Goal: Task Accomplishment & Management: Use online tool/utility

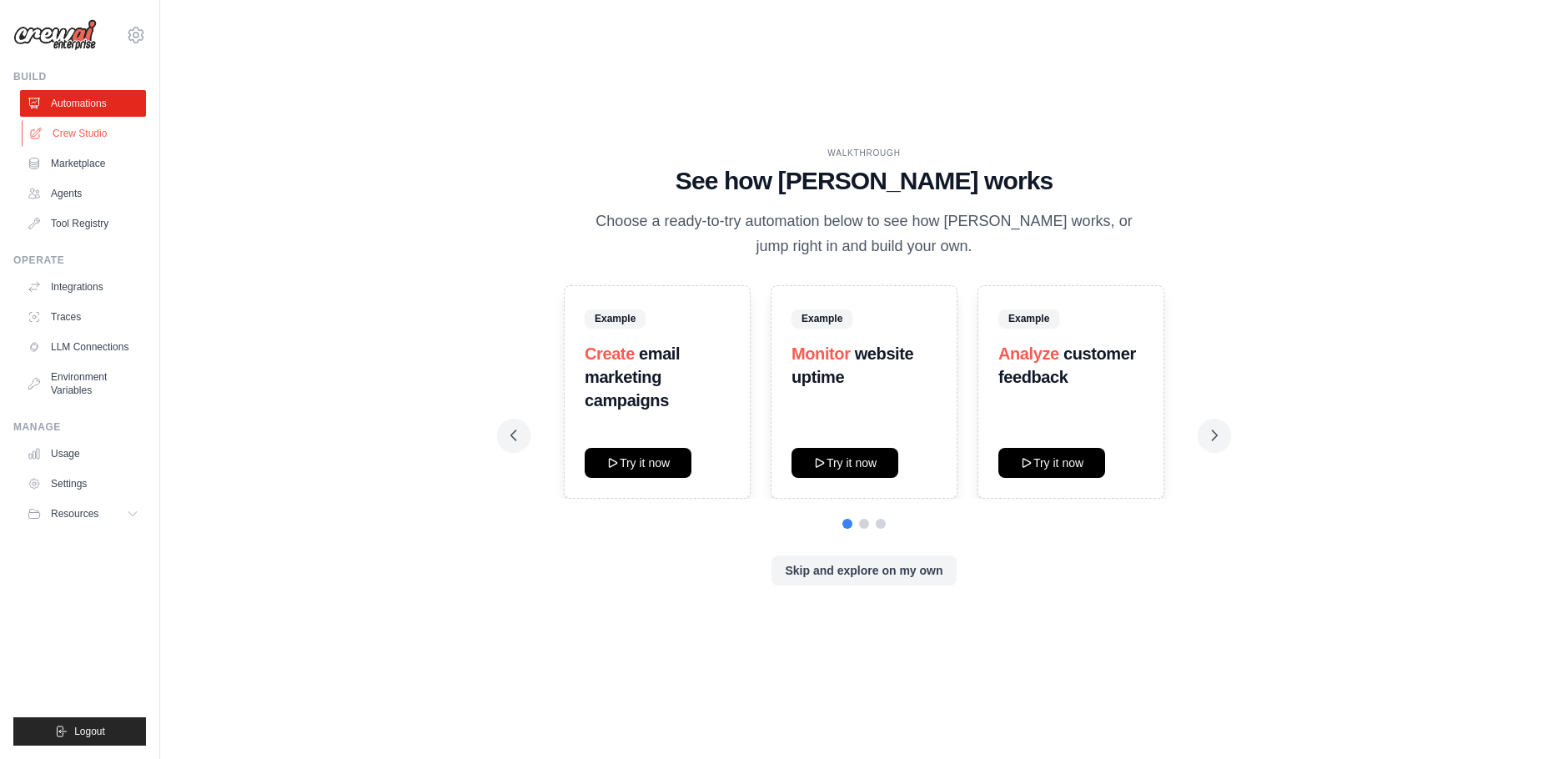
click at [81, 134] on link "Crew Studio" at bounding box center [85, 133] width 126 height 27
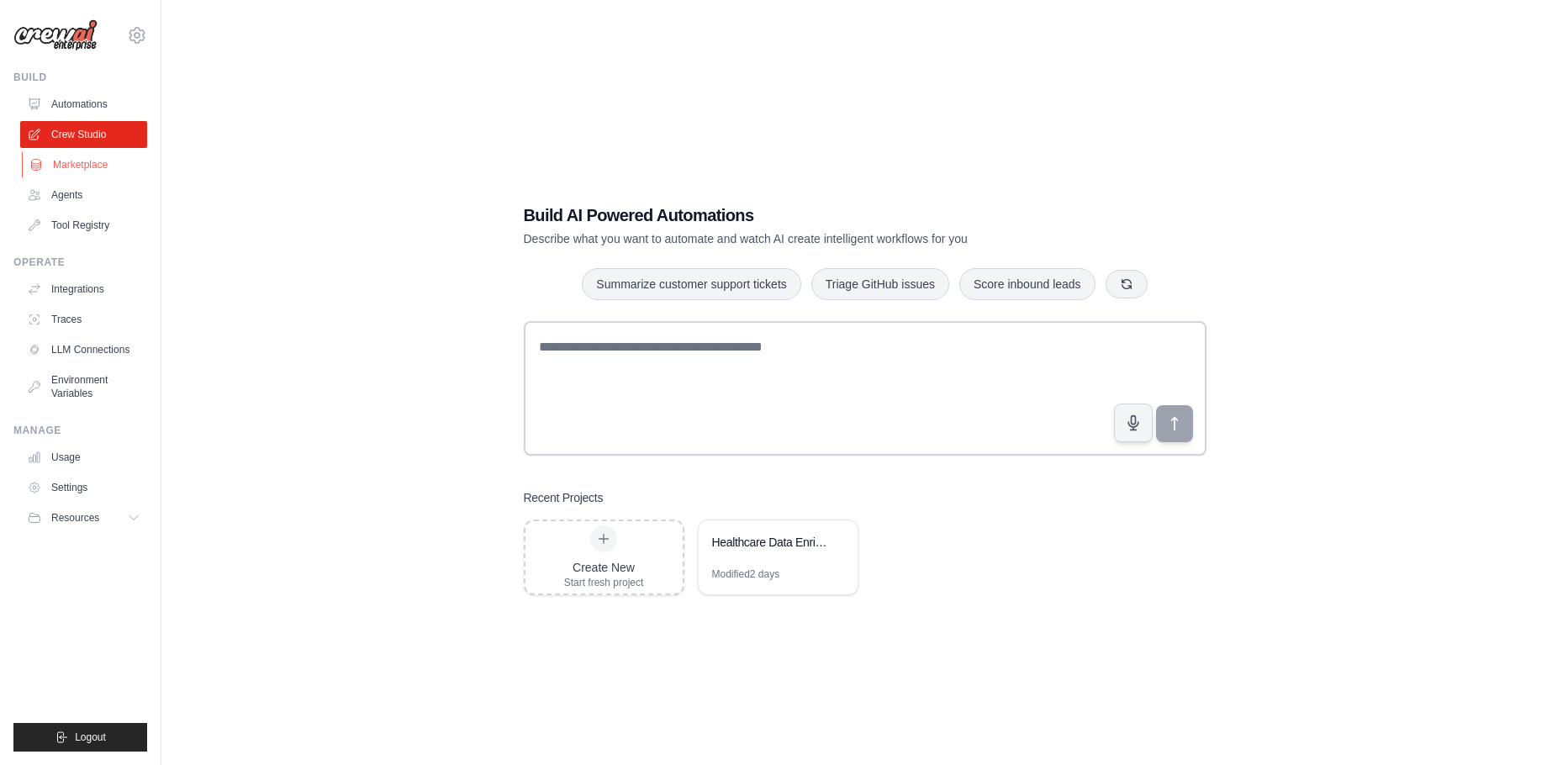
click at [66, 158] on link "Marketplace" at bounding box center [85, 165] width 127 height 27
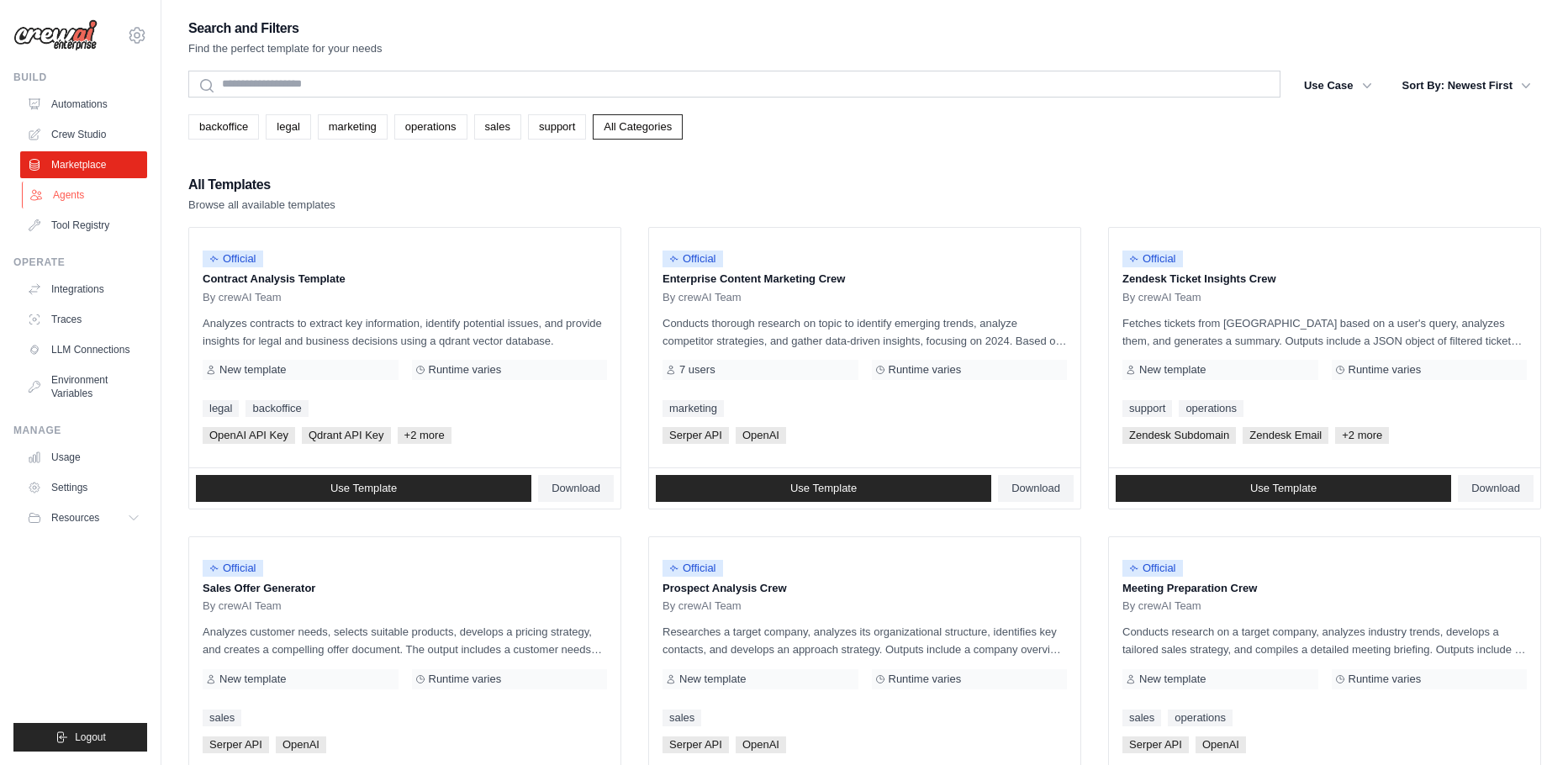
click at [60, 197] on link "Agents" at bounding box center [85, 194] width 127 height 27
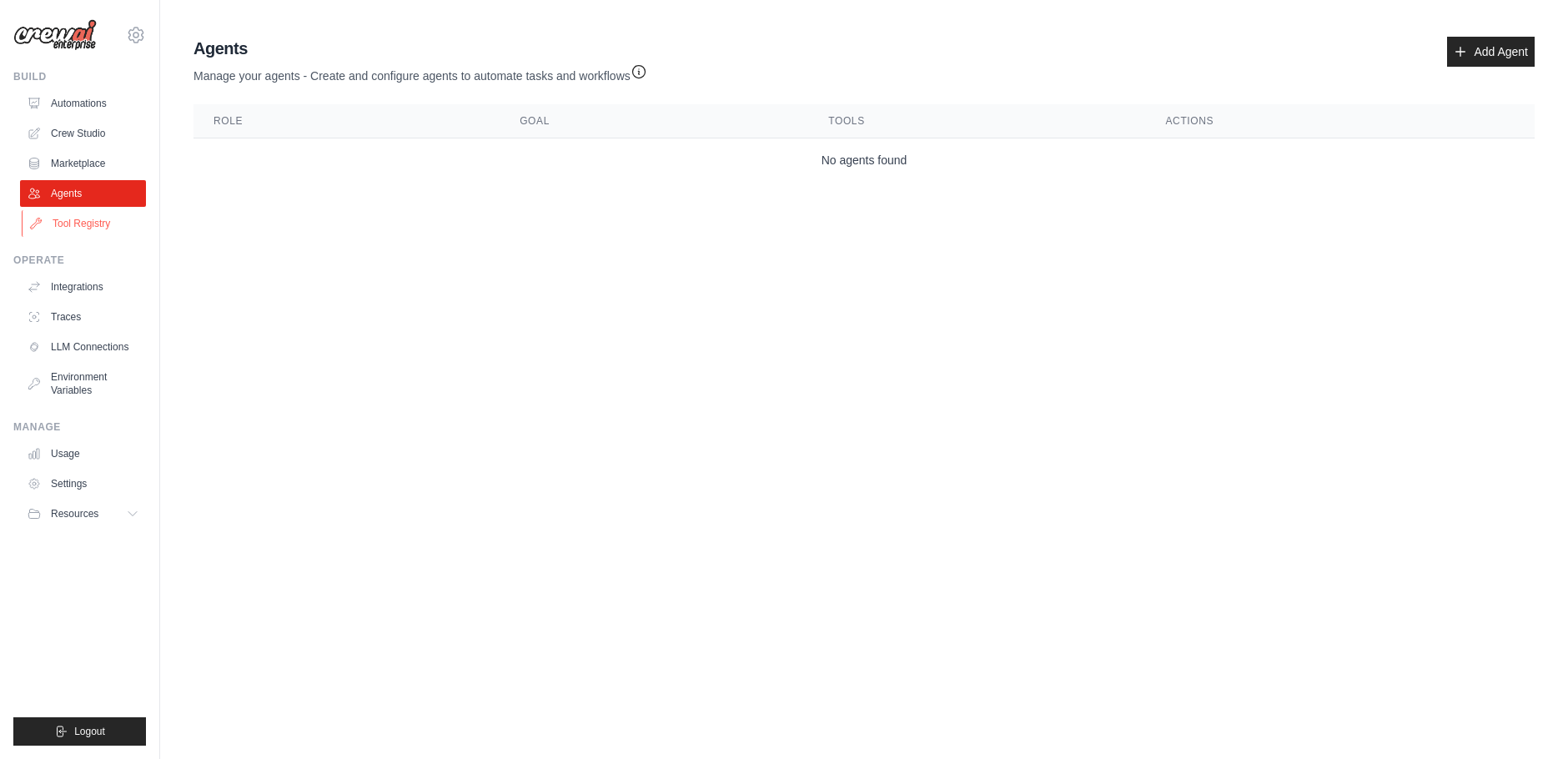
click at [64, 224] on link "Tool Registry" at bounding box center [85, 223] width 126 height 27
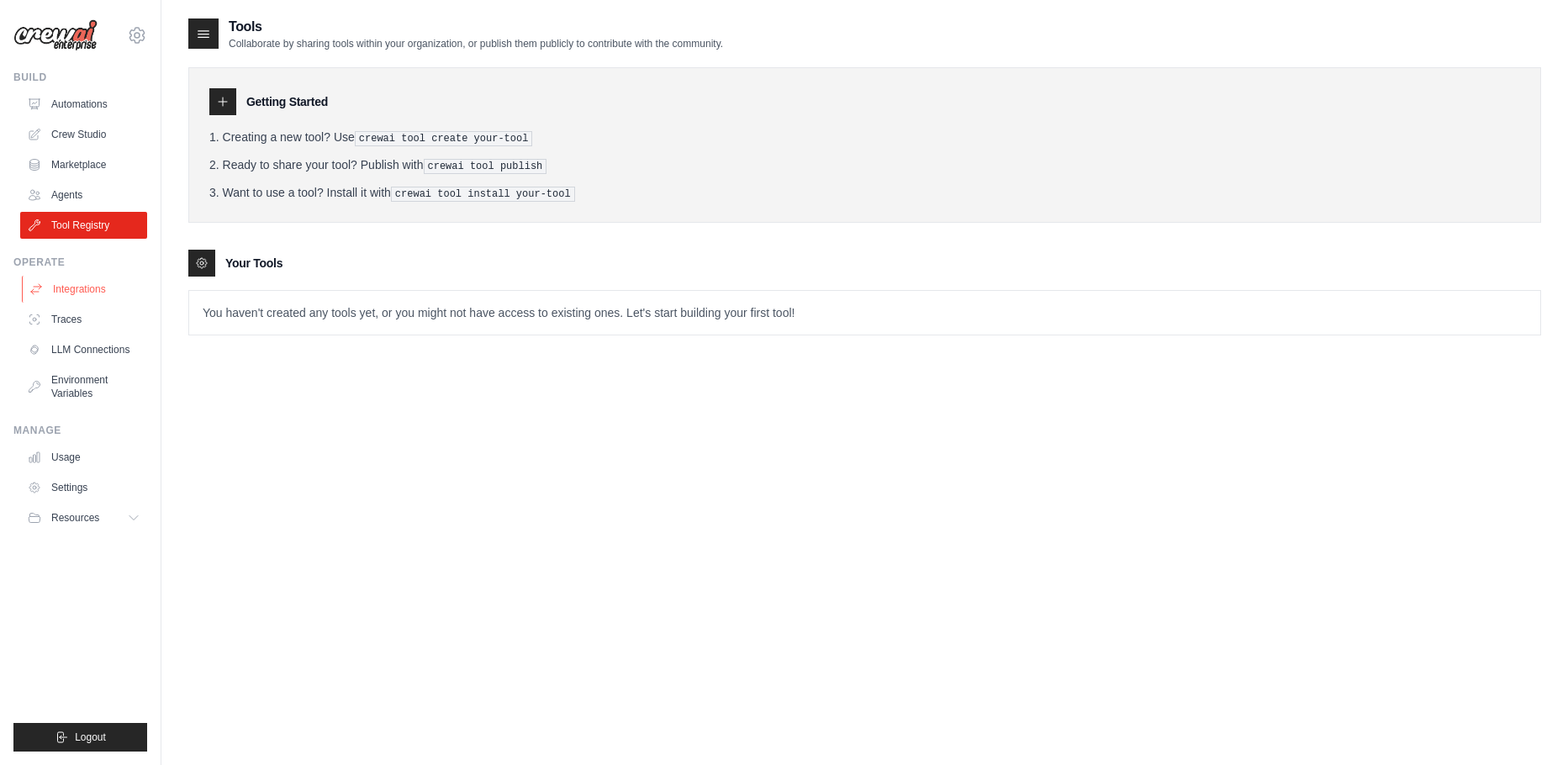
click at [74, 287] on link "Integrations" at bounding box center [85, 288] width 127 height 27
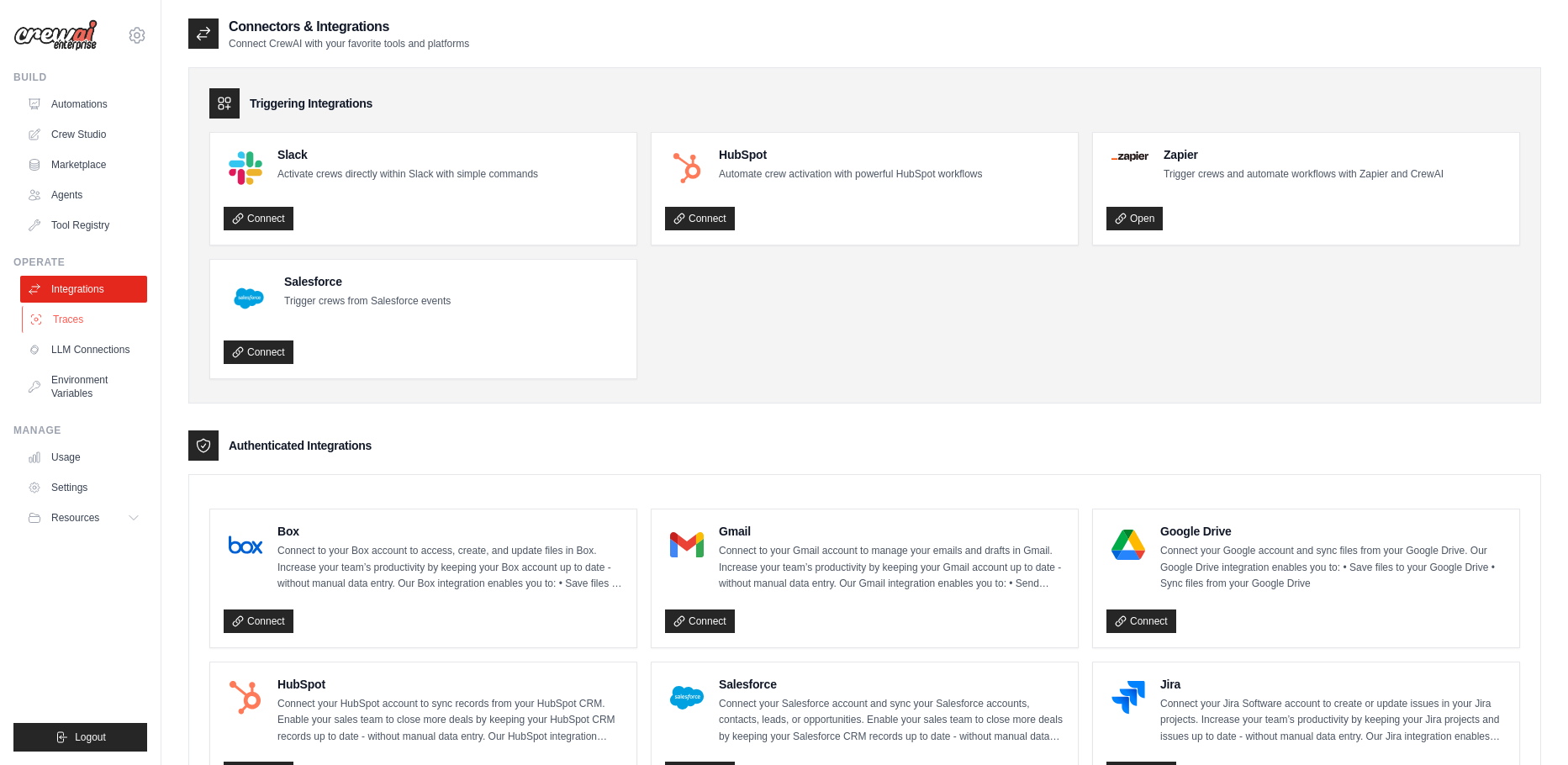
click at [71, 323] on link "Traces" at bounding box center [85, 319] width 127 height 27
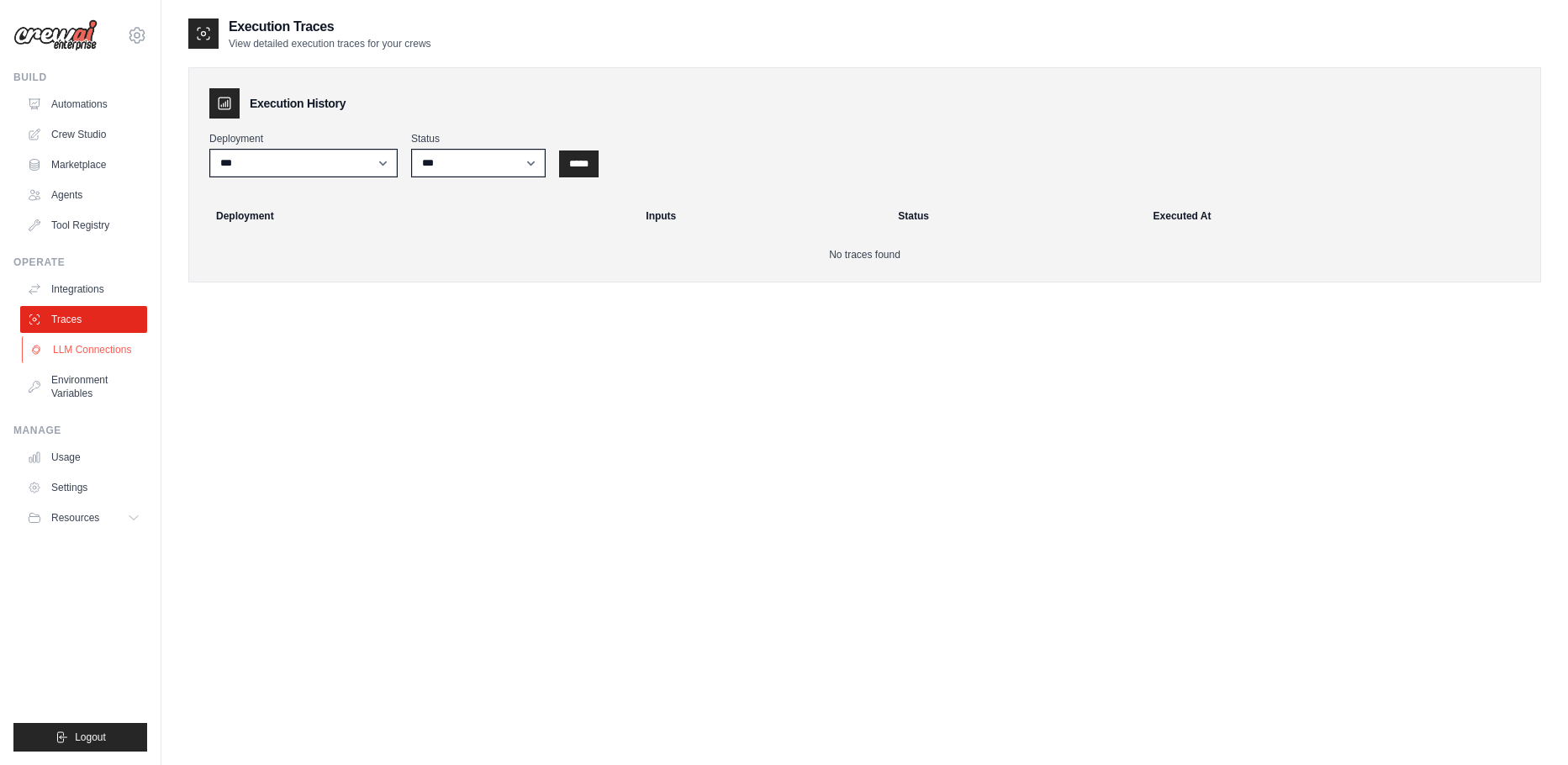
click at [74, 344] on link "LLM Connections" at bounding box center [85, 349] width 127 height 27
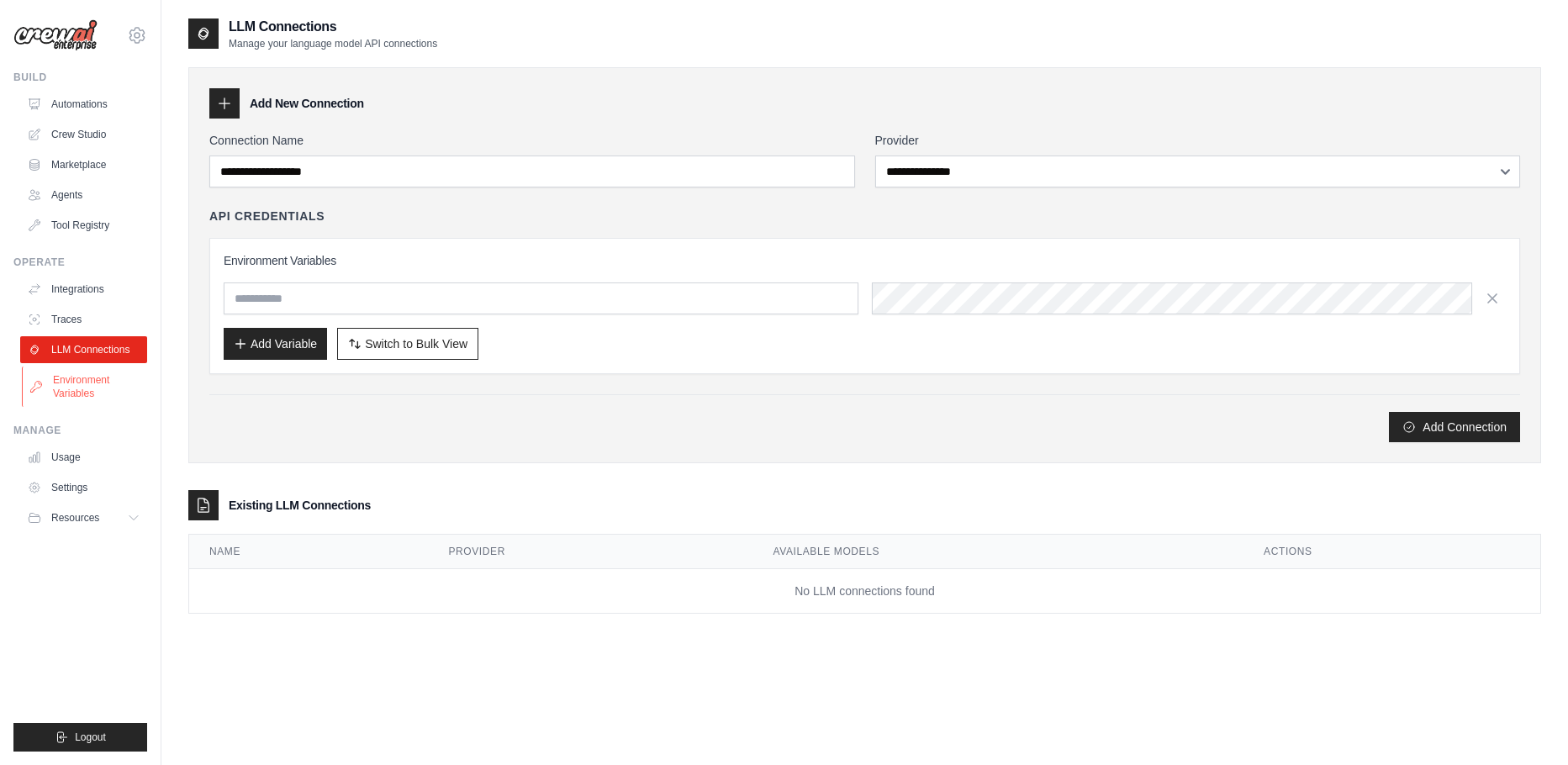
click at [77, 387] on link "Environment Variables" at bounding box center [85, 387] width 127 height 40
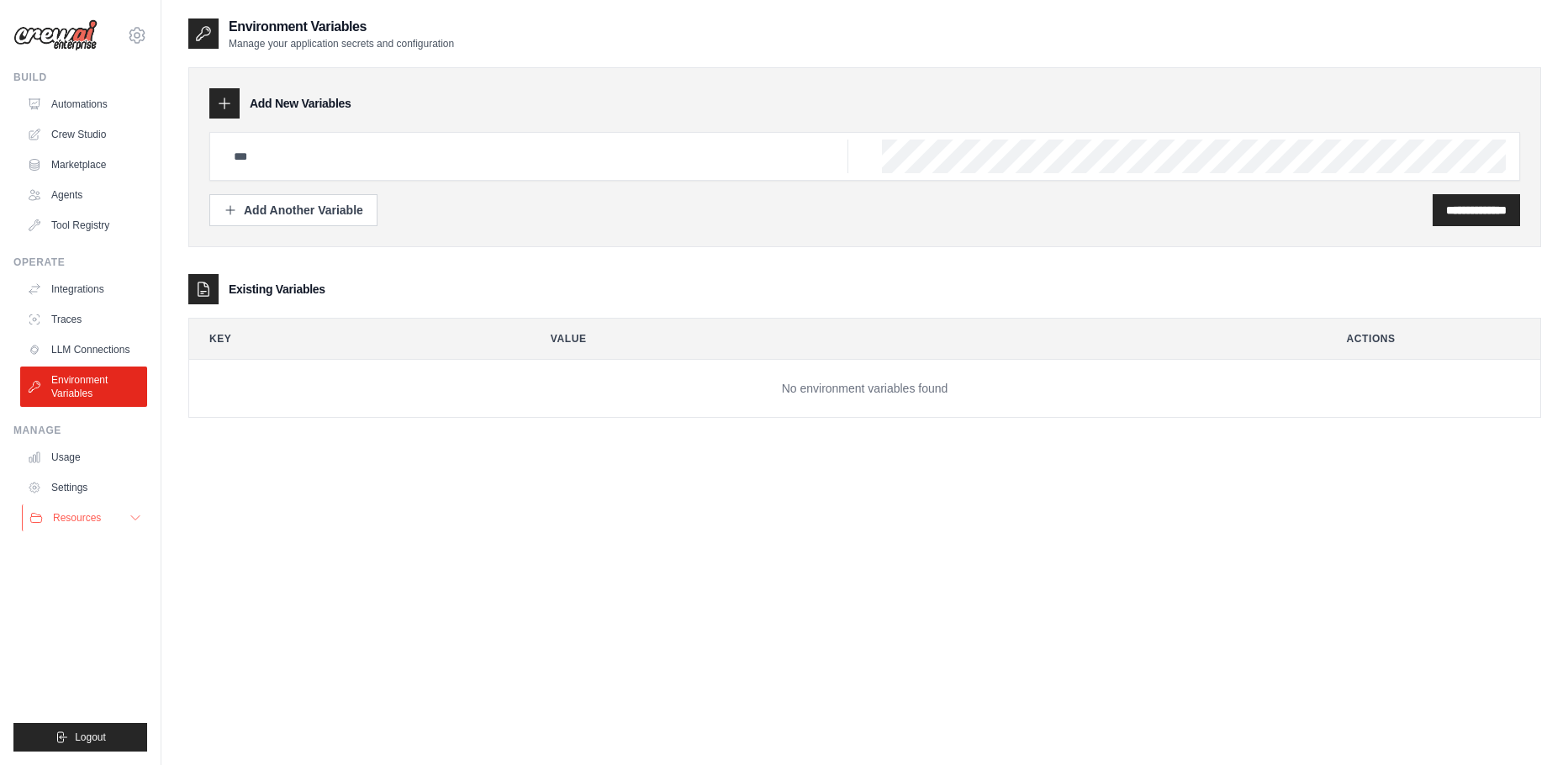
click at [134, 518] on icon at bounding box center [135, 518] width 13 height 13
click at [91, 540] on span "Documentation" at bounding box center [94, 545] width 68 height 13
click at [76, 134] on link "Crew Studio" at bounding box center [85, 134] width 127 height 27
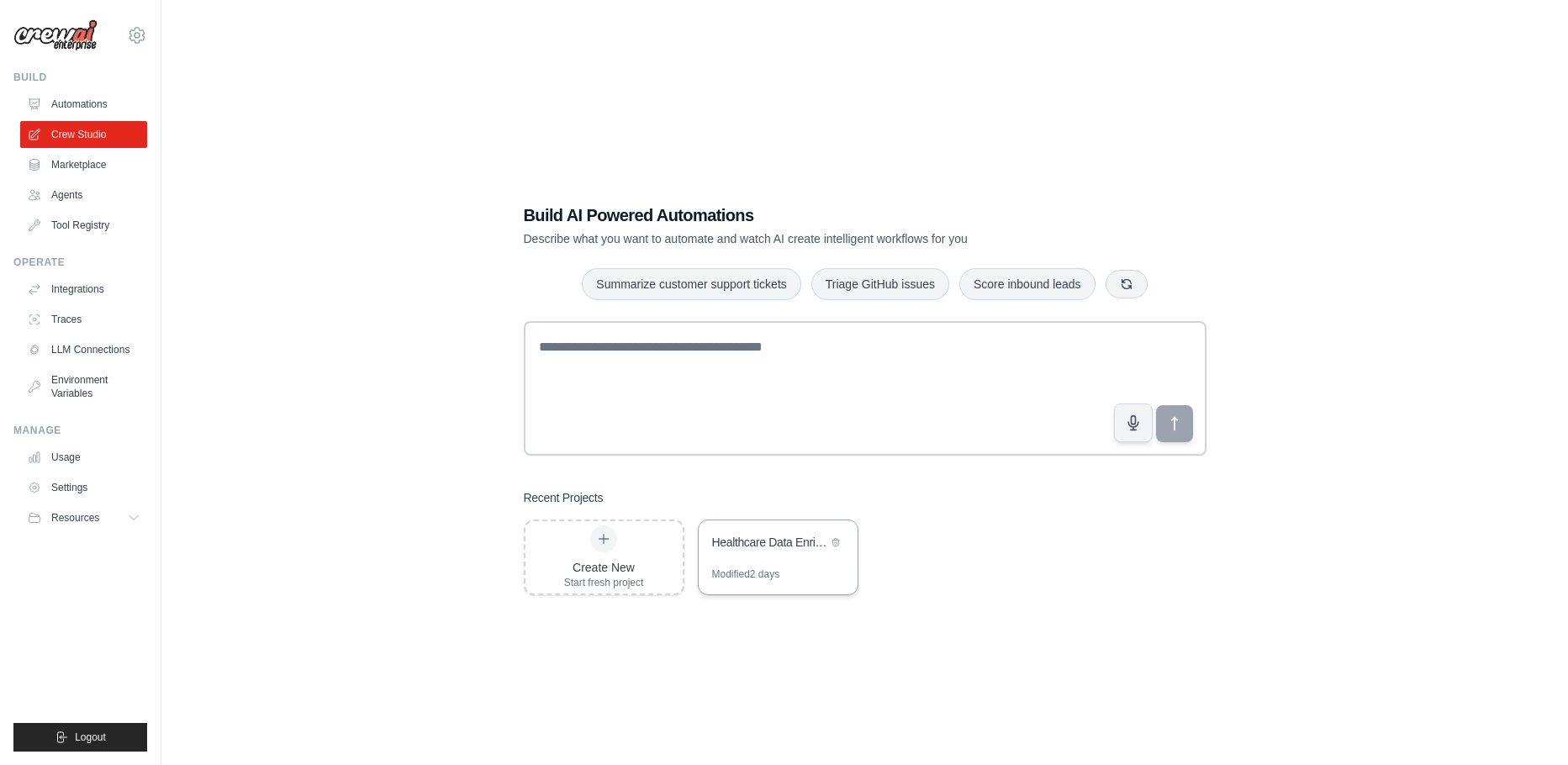
click at [740, 542] on div "Healthcare Data Enrichment & AI Diagnostics" at bounding box center [769, 542] width 115 height 17
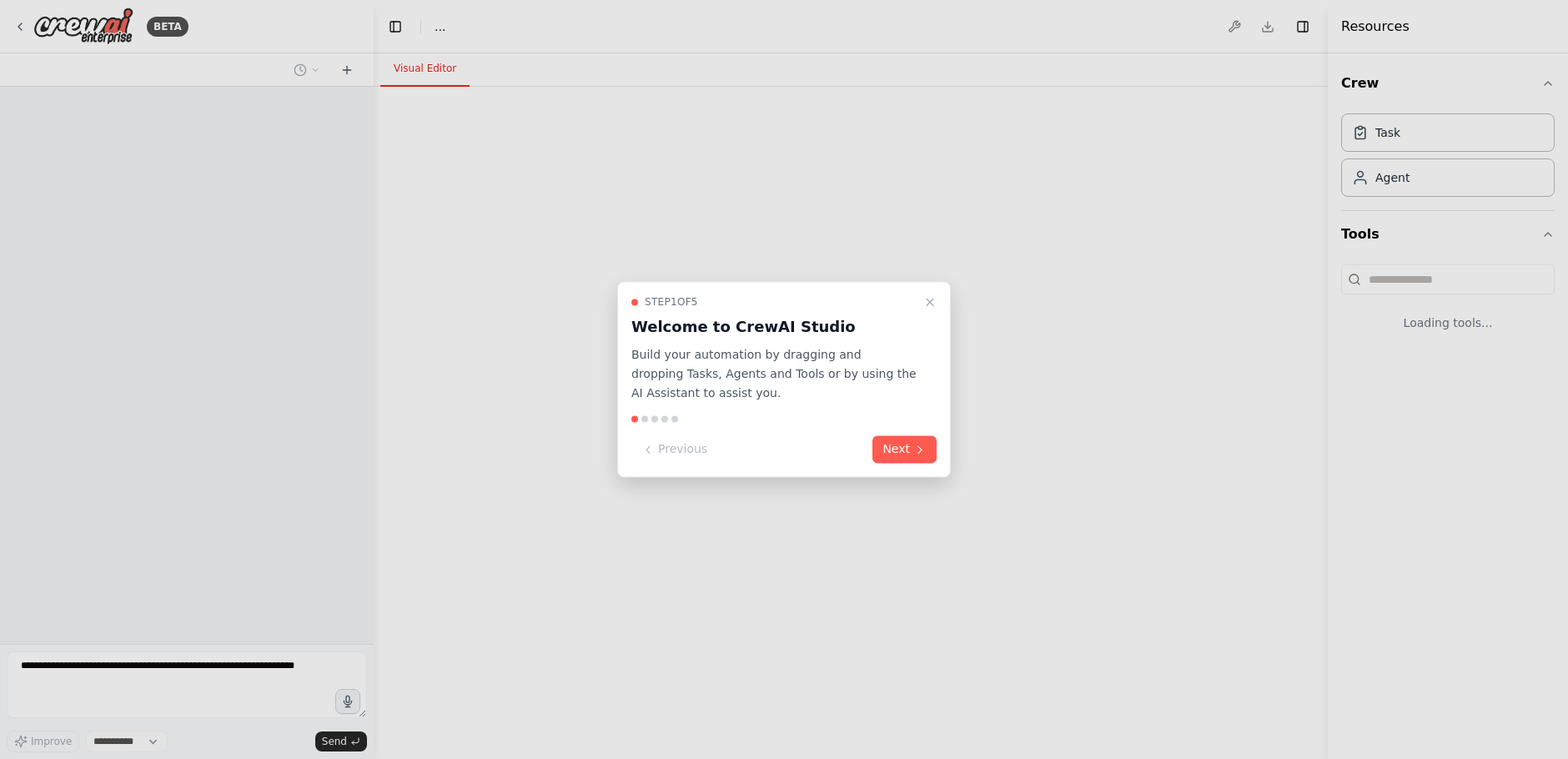
select select "****"
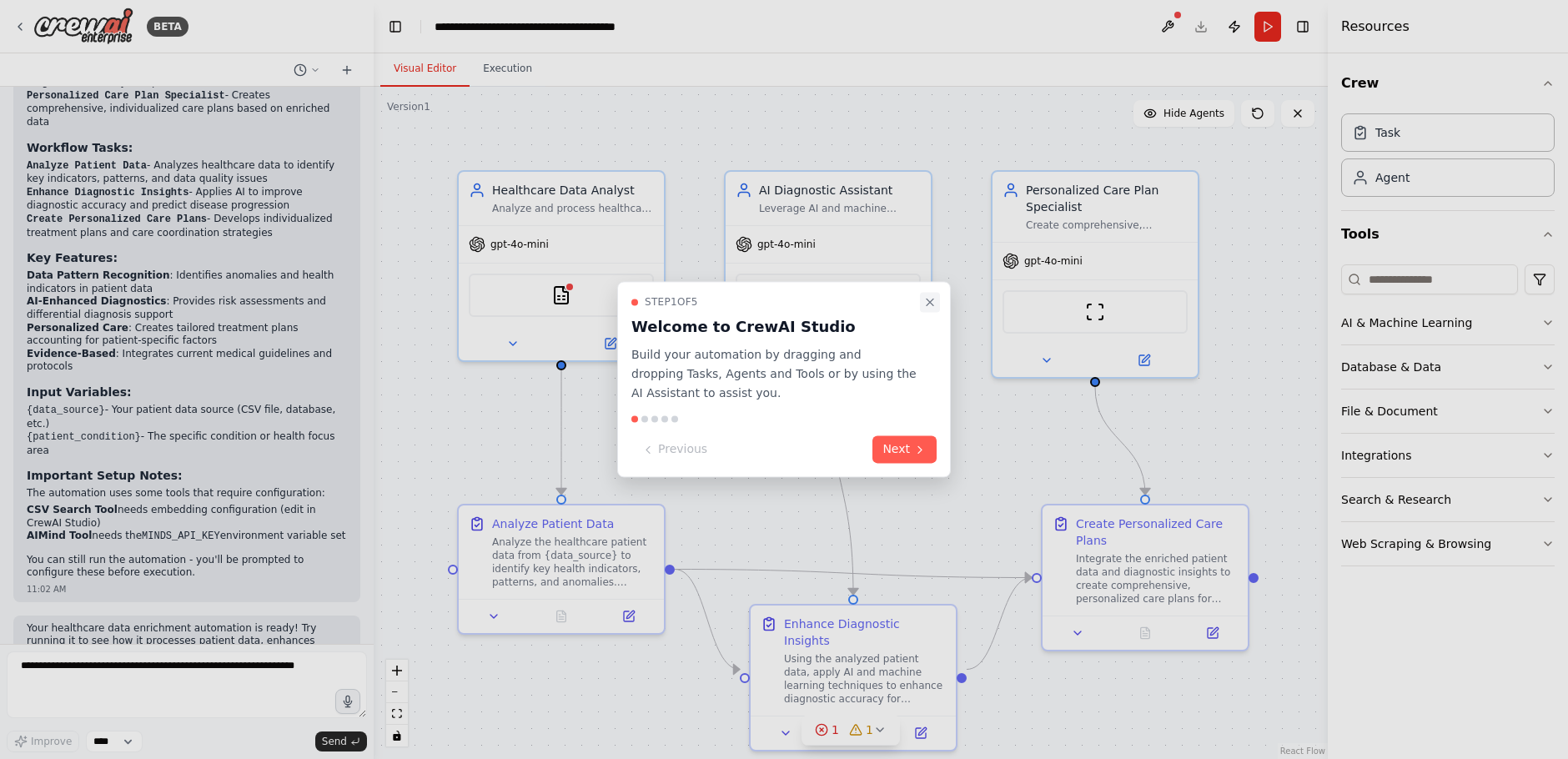
click at [930, 300] on icon "Close walkthrough" at bounding box center [929, 302] width 13 height 13
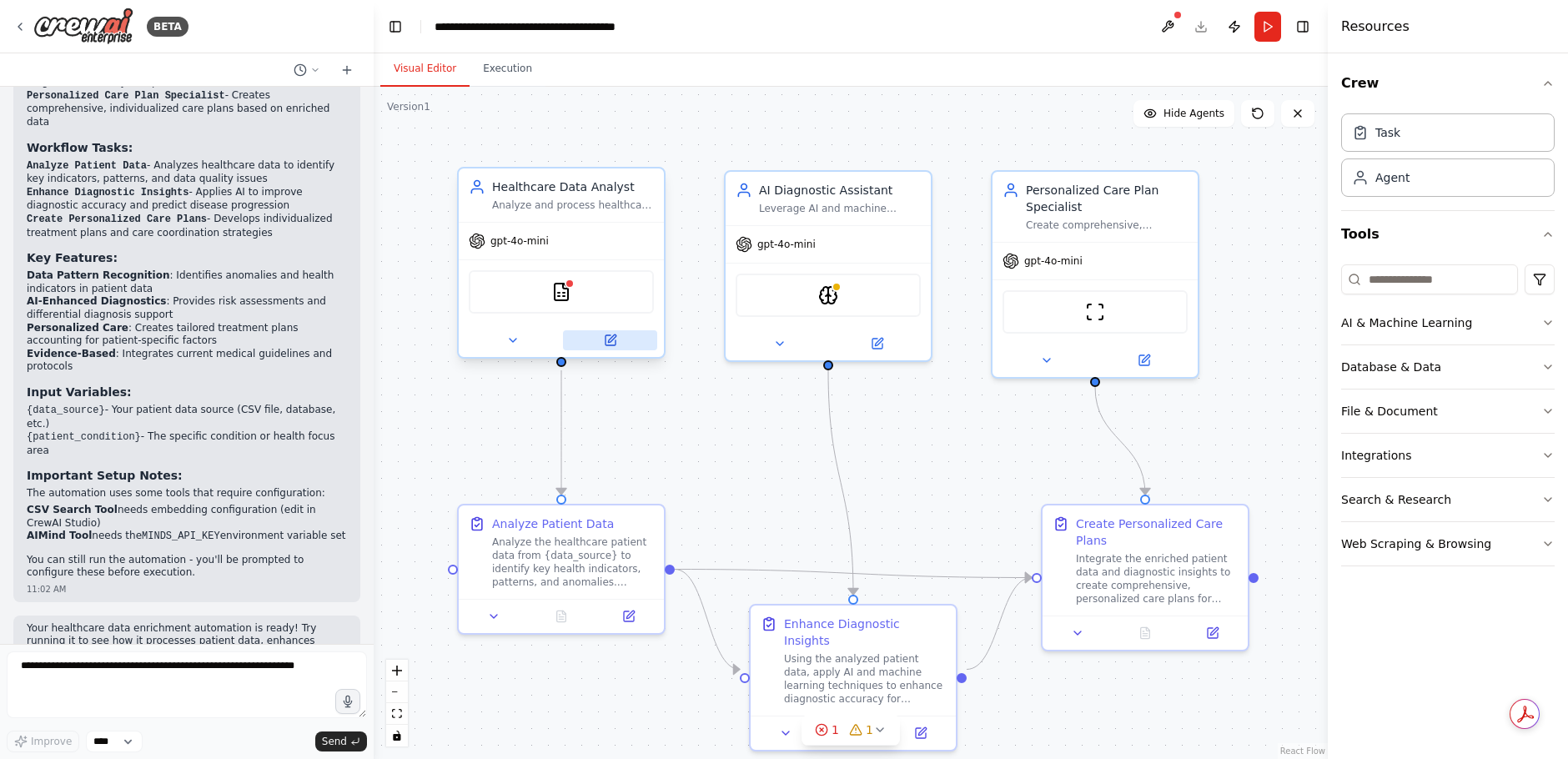
scroll to position [1203, 0]
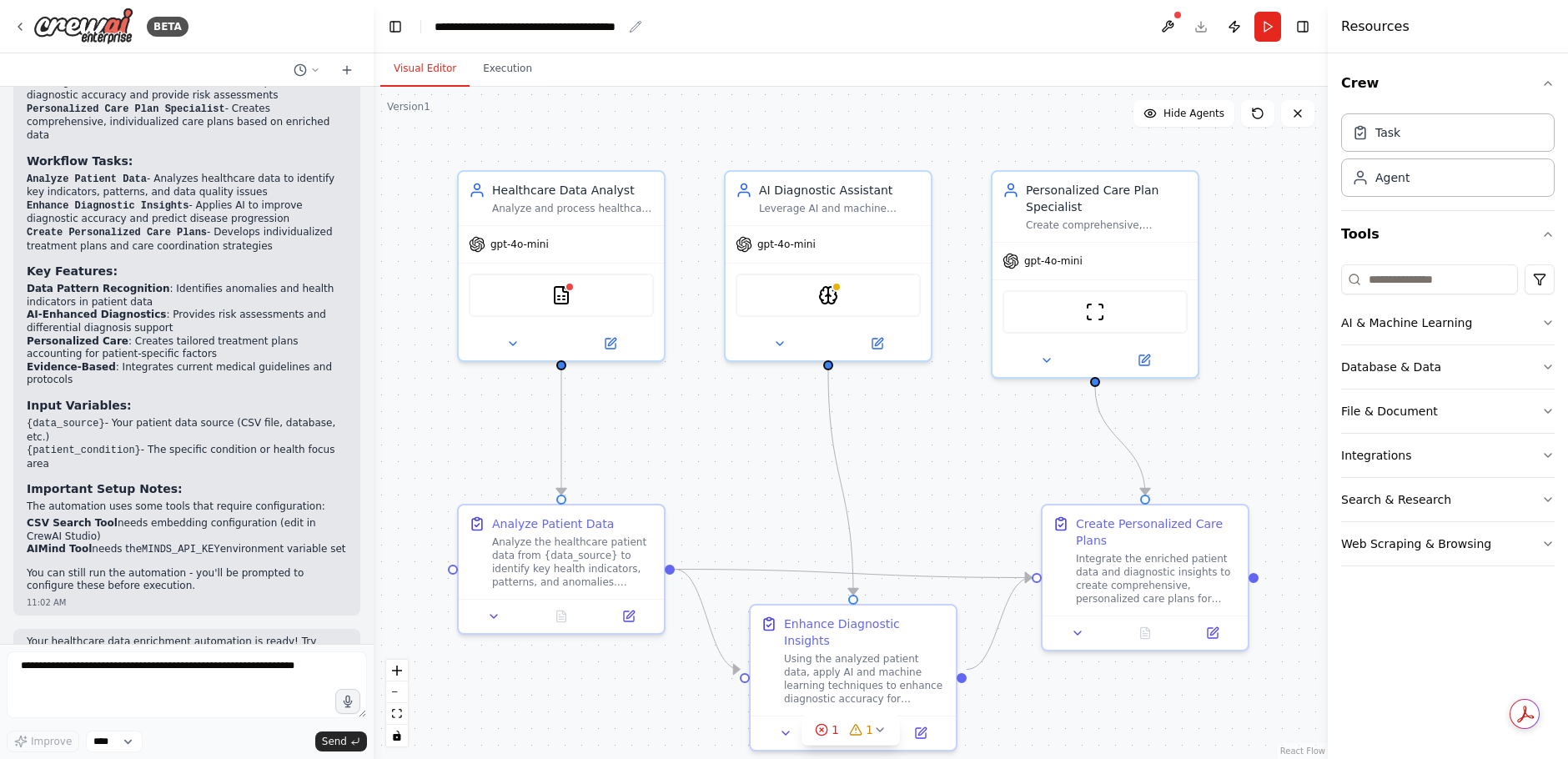
click at [616, 27] on div "**********" at bounding box center [528, 26] width 188 height 16
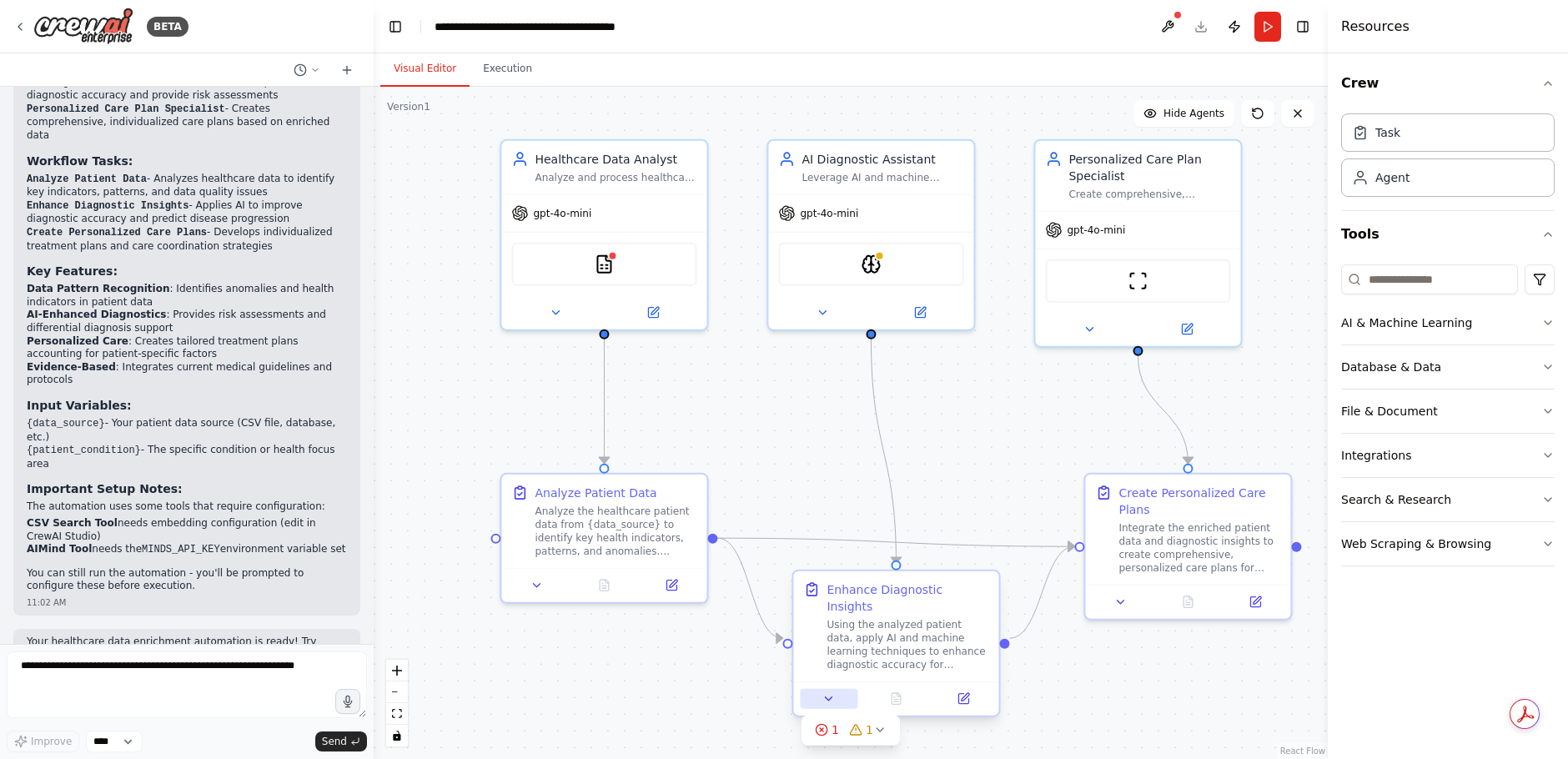
click at [830, 698] on icon at bounding box center [829, 699] width 7 height 3
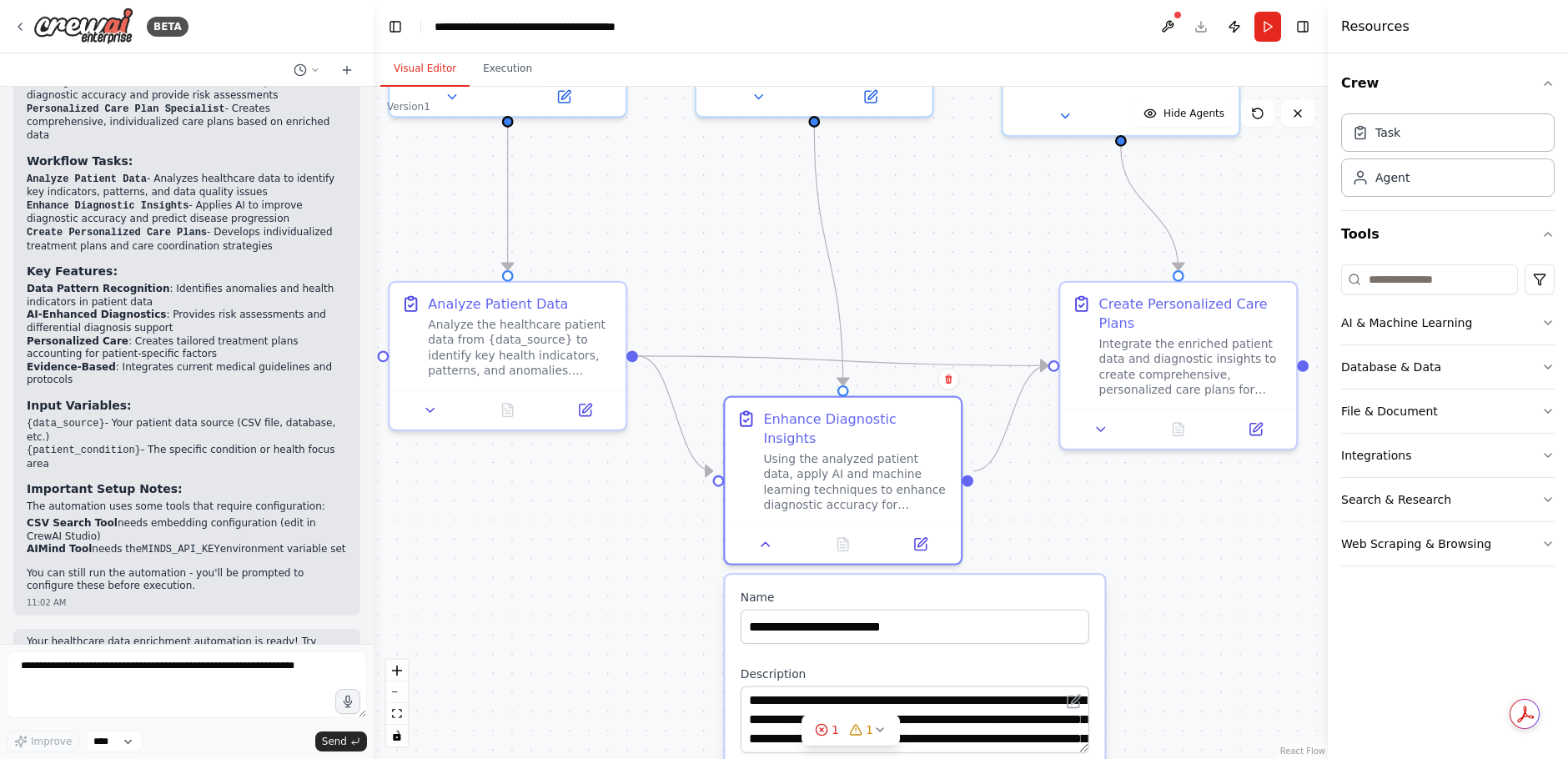
drag, startPoint x: 1020, startPoint y: 439, endPoint x: 1000, endPoint y: 290, distance: 150.3
click at [1000, 290] on div ".deletable-edge-delete-btn { width: 20px; height: 20px; border: 0px solid #ffff…" at bounding box center [851, 423] width 954 height 673
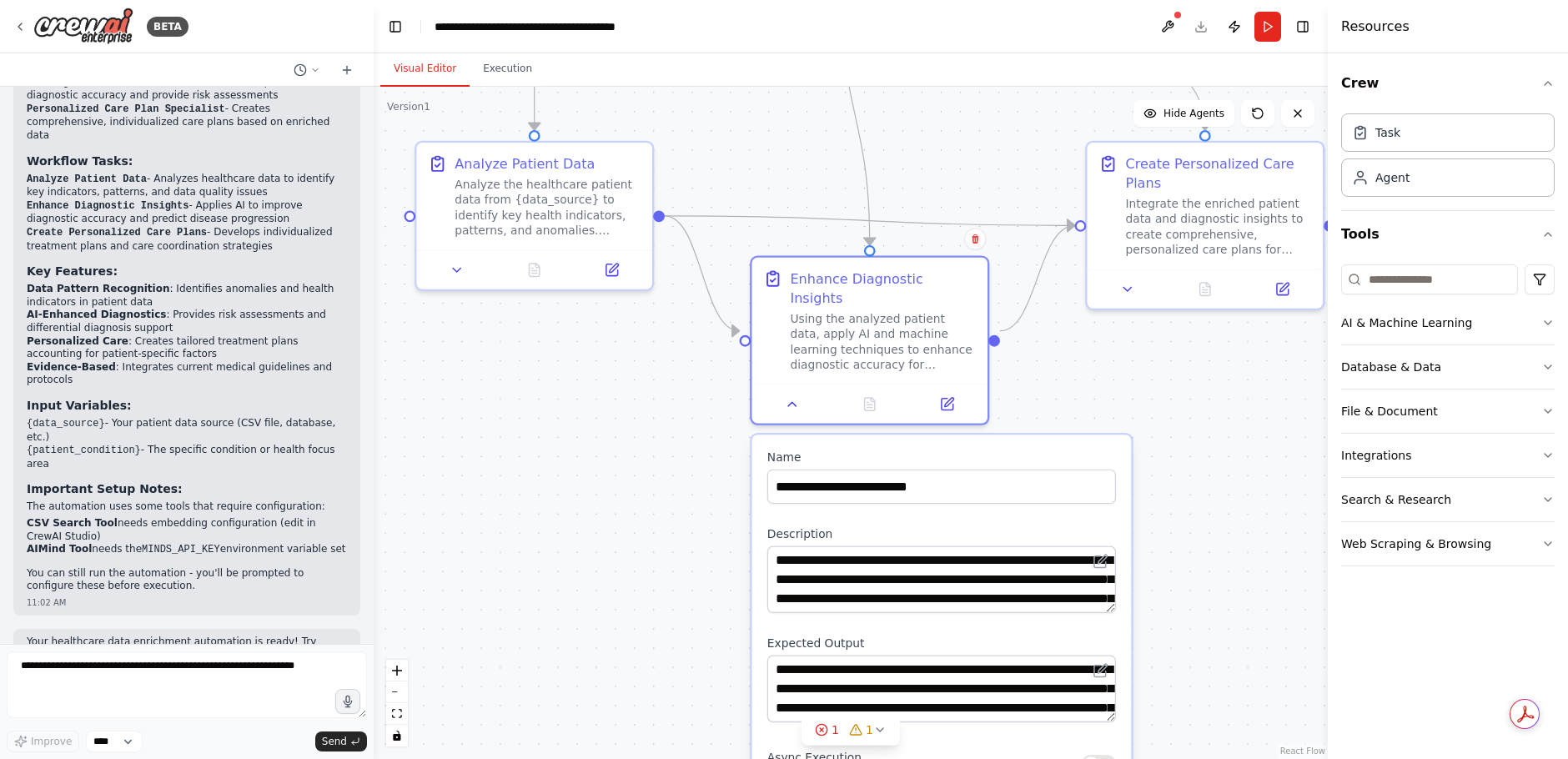
drag, startPoint x: 1209, startPoint y: 619, endPoint x: 1237, endPoint y: 488, distance: 134.0
click at [1237, 488] on div ".deletable-edge-delete-btn { width: 20px; height: 20px; border: 0px solid #ffff…" at bounding box center [851, 423] width 954 height 673
click at [1247, 218] on div "Integrate the enriched patient data and diagnostic insights to create comprehen…" at bounding box center [1218, 221] width 186 height 61
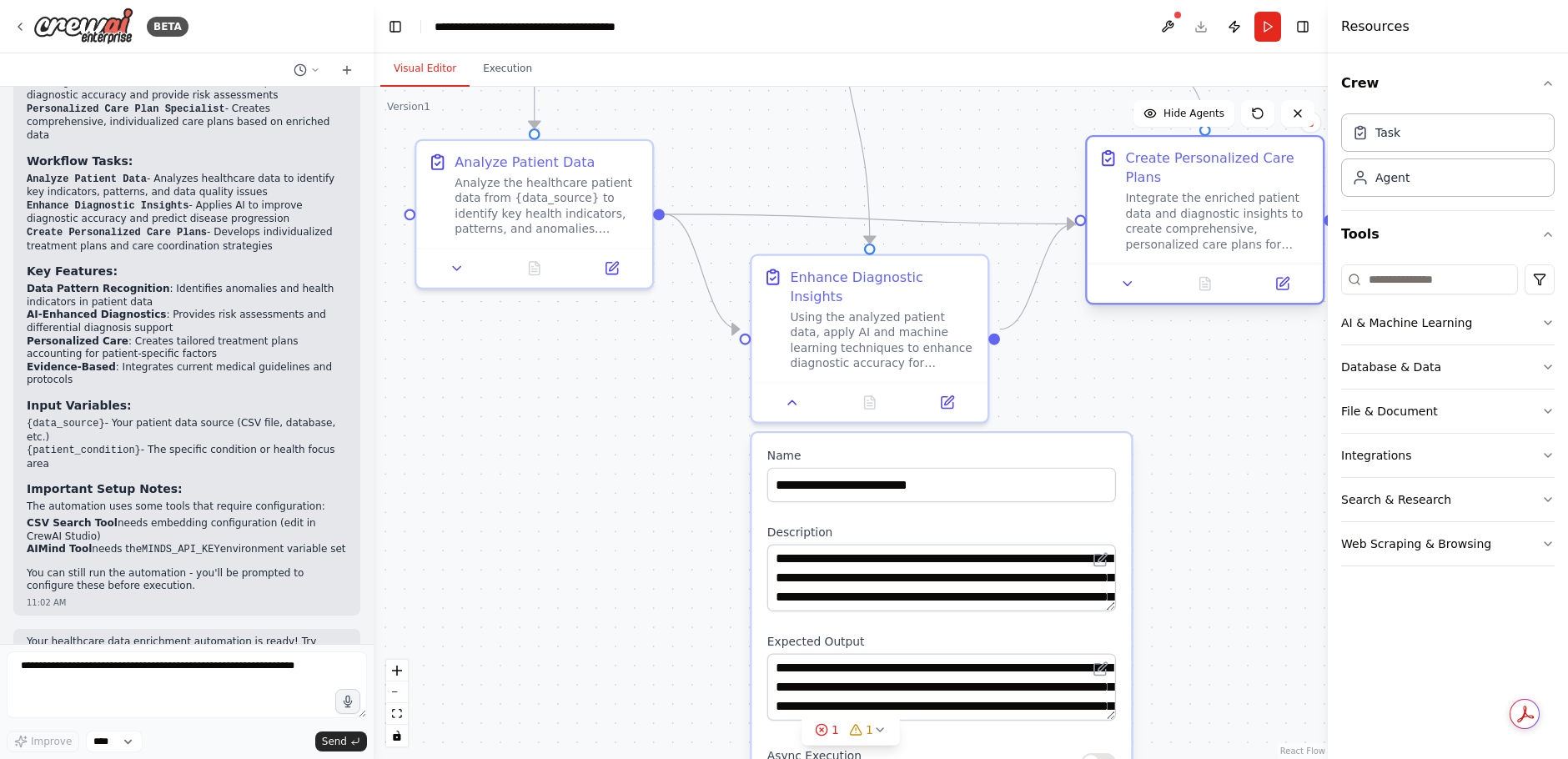
click at [1227, 234] on div "Integrate the enriched patient data and diagnostic insights to create comprehen…" at bounding box center [1218, 221] width 186 height 61
click at [1223, 595] on div ".deletable-edge-delete-btn { width: 20px; height: 20px; border: 0px solid #ffff…" at bounding box center [851, 423] width 954 height 673
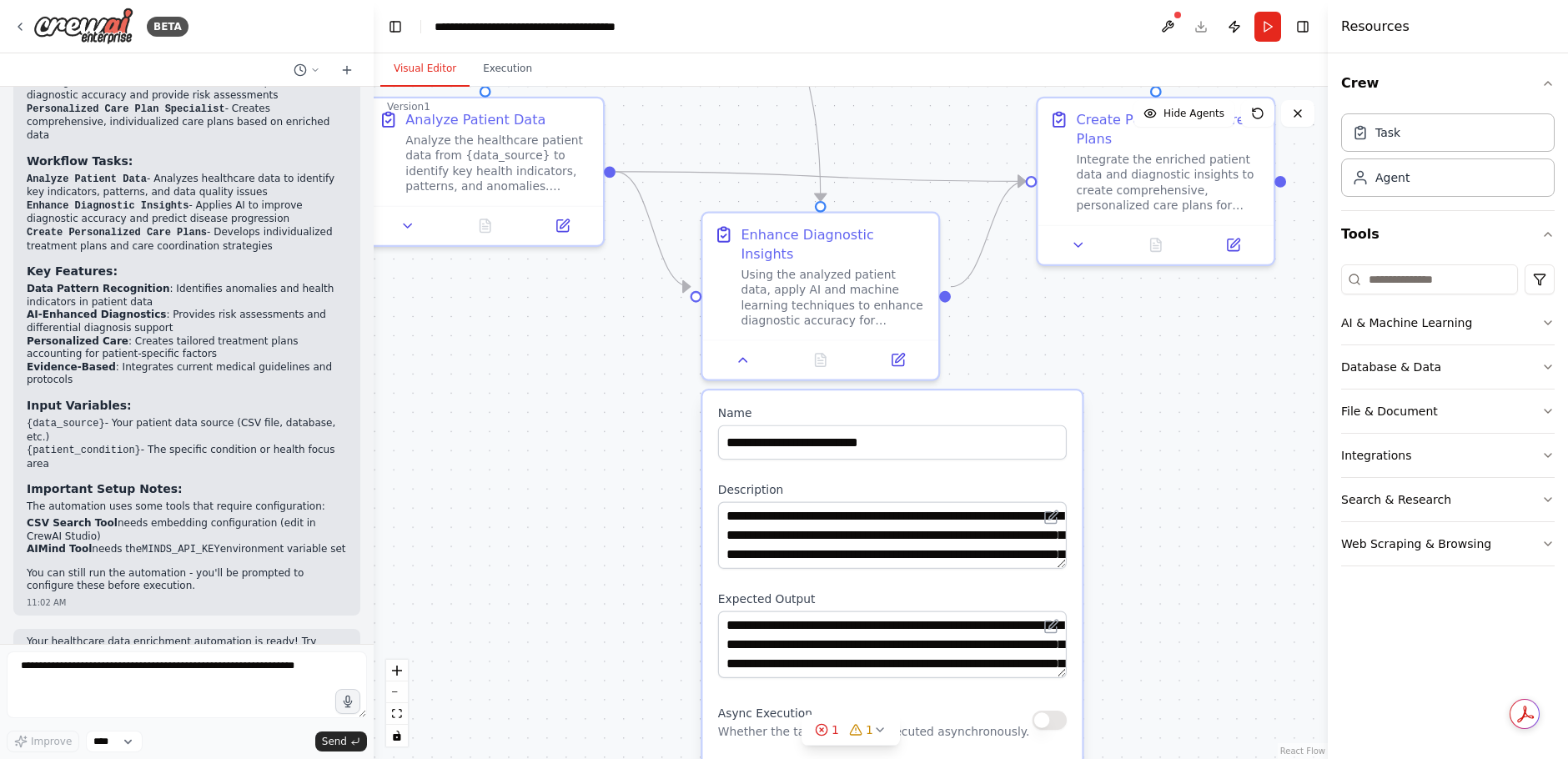
drag, startPoint x: 1237, startPoint y: 533, endPoint x: 1190, endPoint y: 494, distance: 61.1
click at [1190, 493] on div ".deletable-edge-delete-btn { width: 20px; height: 20px; border: 0px solid #ffff…" at bounding box center [851, 423] width 954 height 673
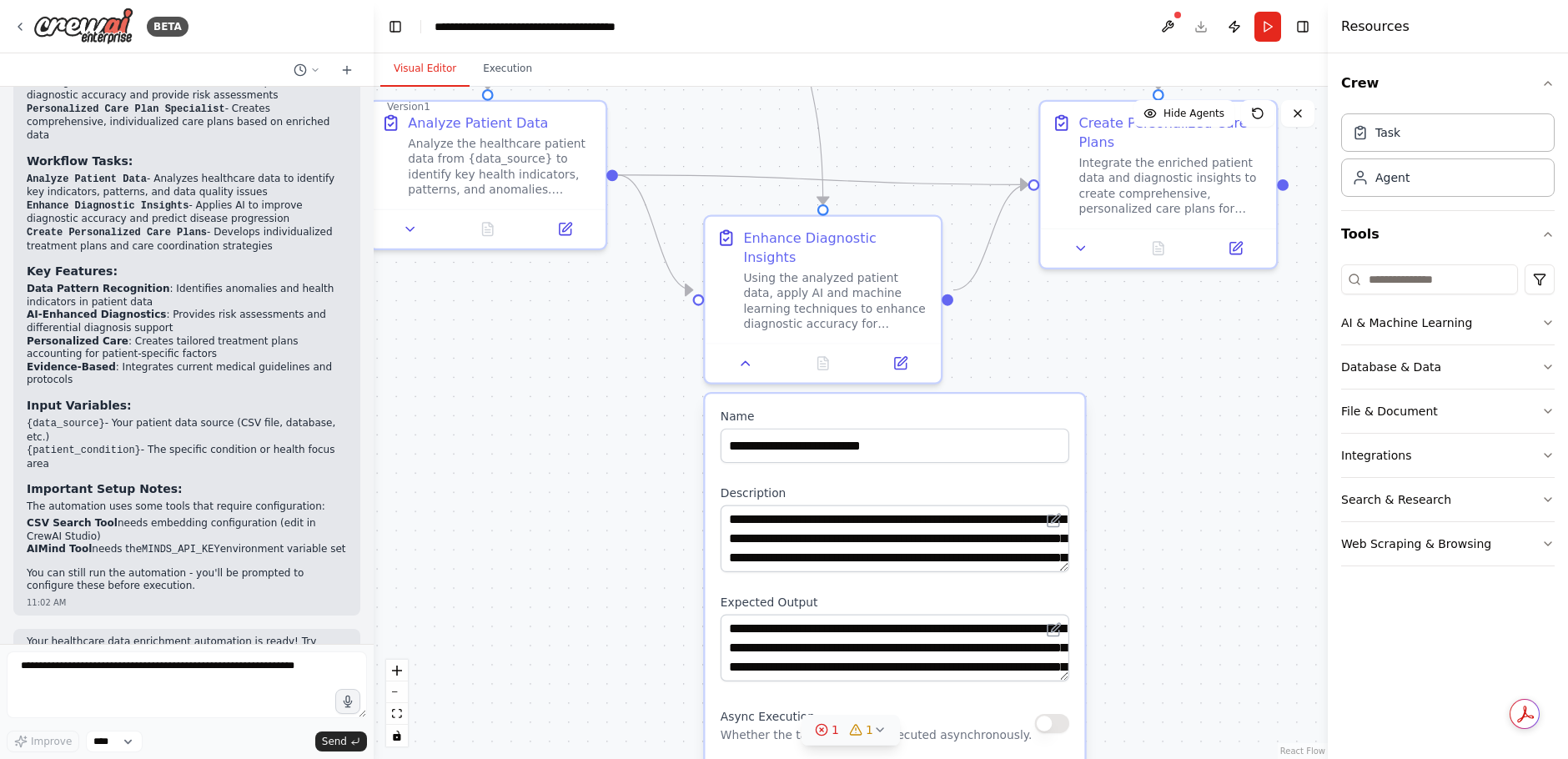
click at [880, 730] on icon at bounding box center [879, 730] width 13 height 13
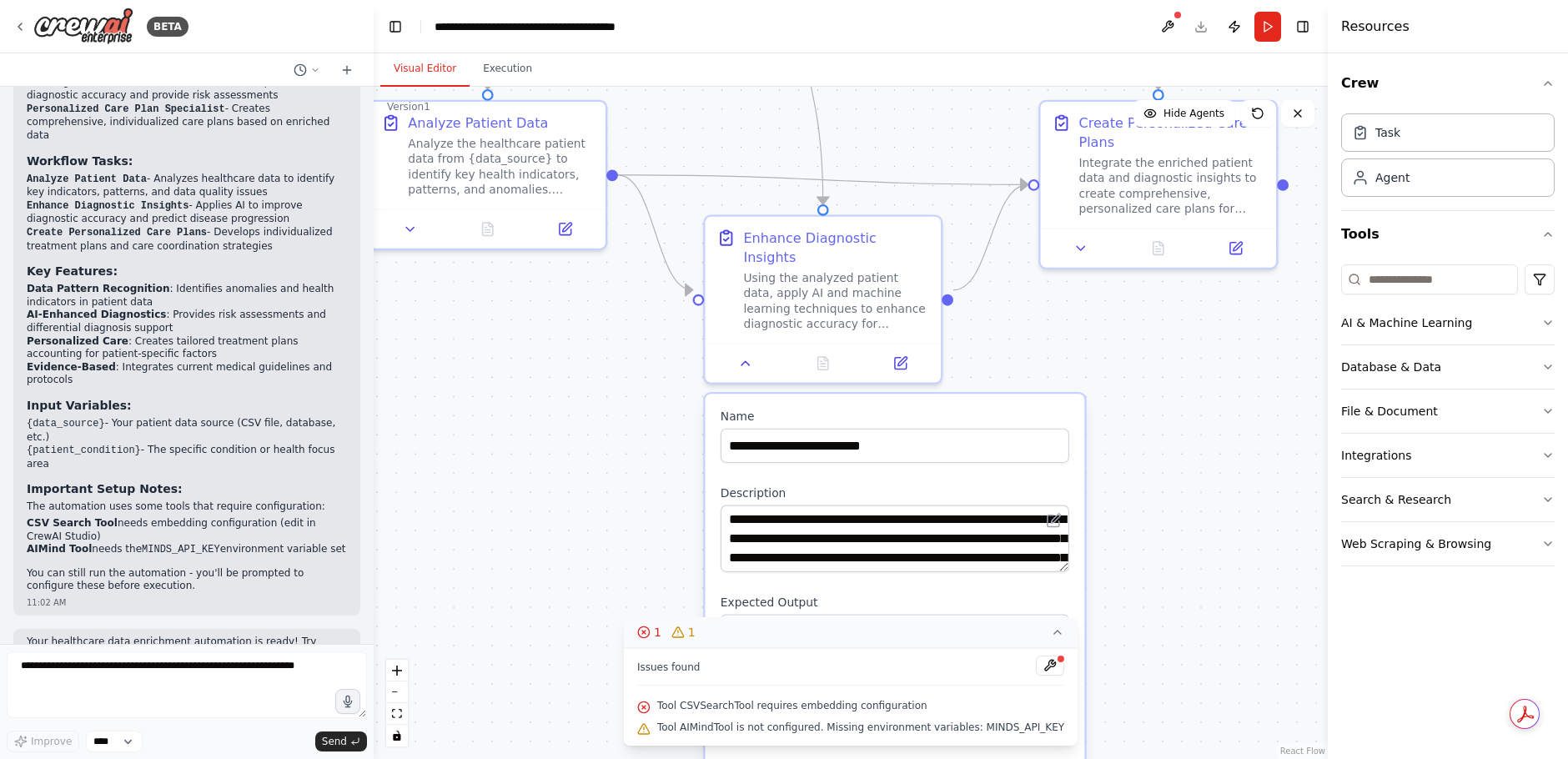
click at [1184, 671] on div ".deletable-edge-delete-btn { width: 20px; height: 20px; border: 0px solid #ffff…" at bounding box center [851, 423] width 954 height 673
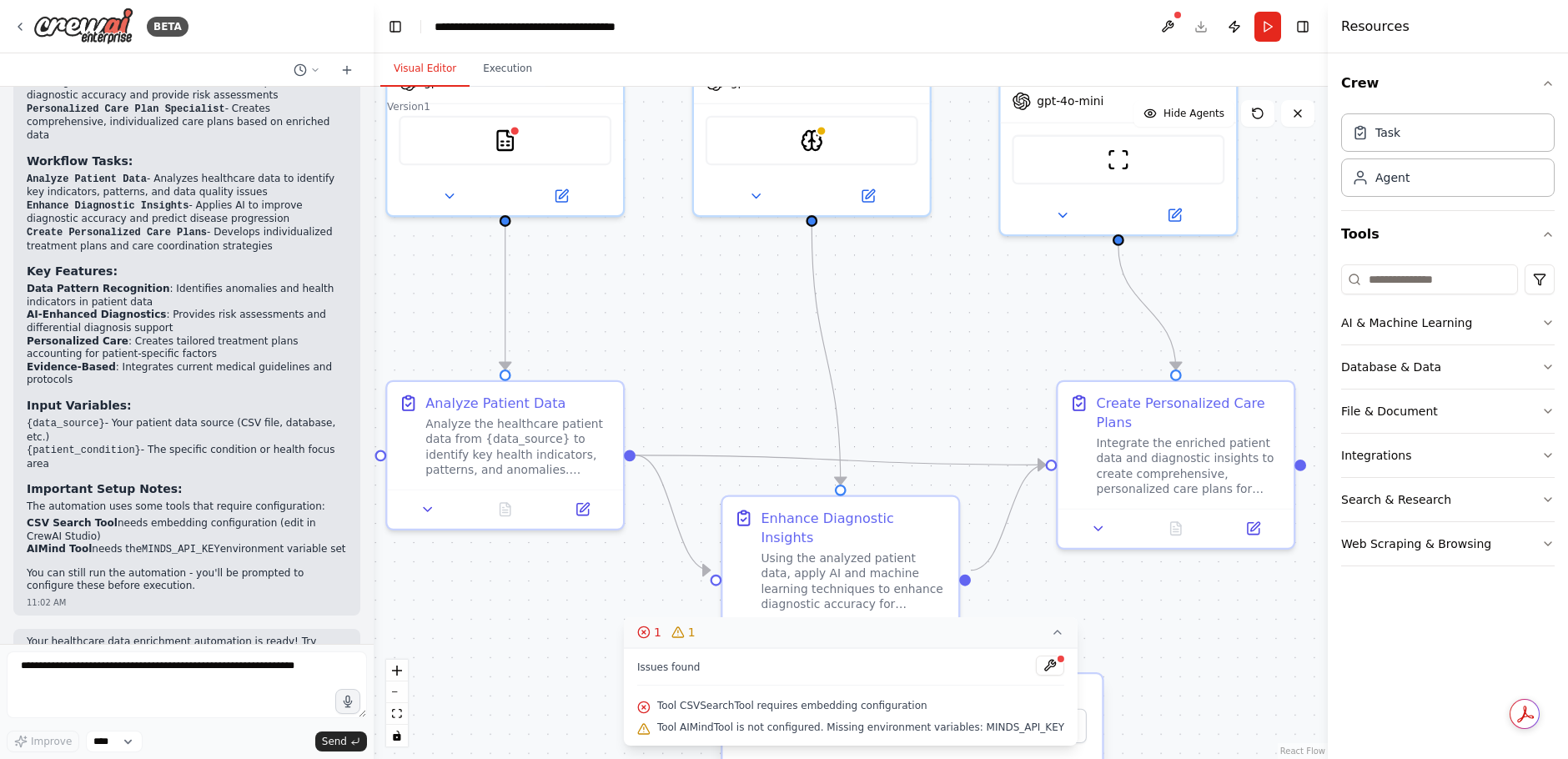
drag, startPoint x: 1156, startPoint y: 431, endPoint x: 1173, endPoint y: 671, distance: 240.6
click at [1173, 671] on div ".deletable-edge-delete-btn { width: 20px; height: 20px; border: 0px solid #ffff…" at bounding box center [851, 423] width 954 height 673
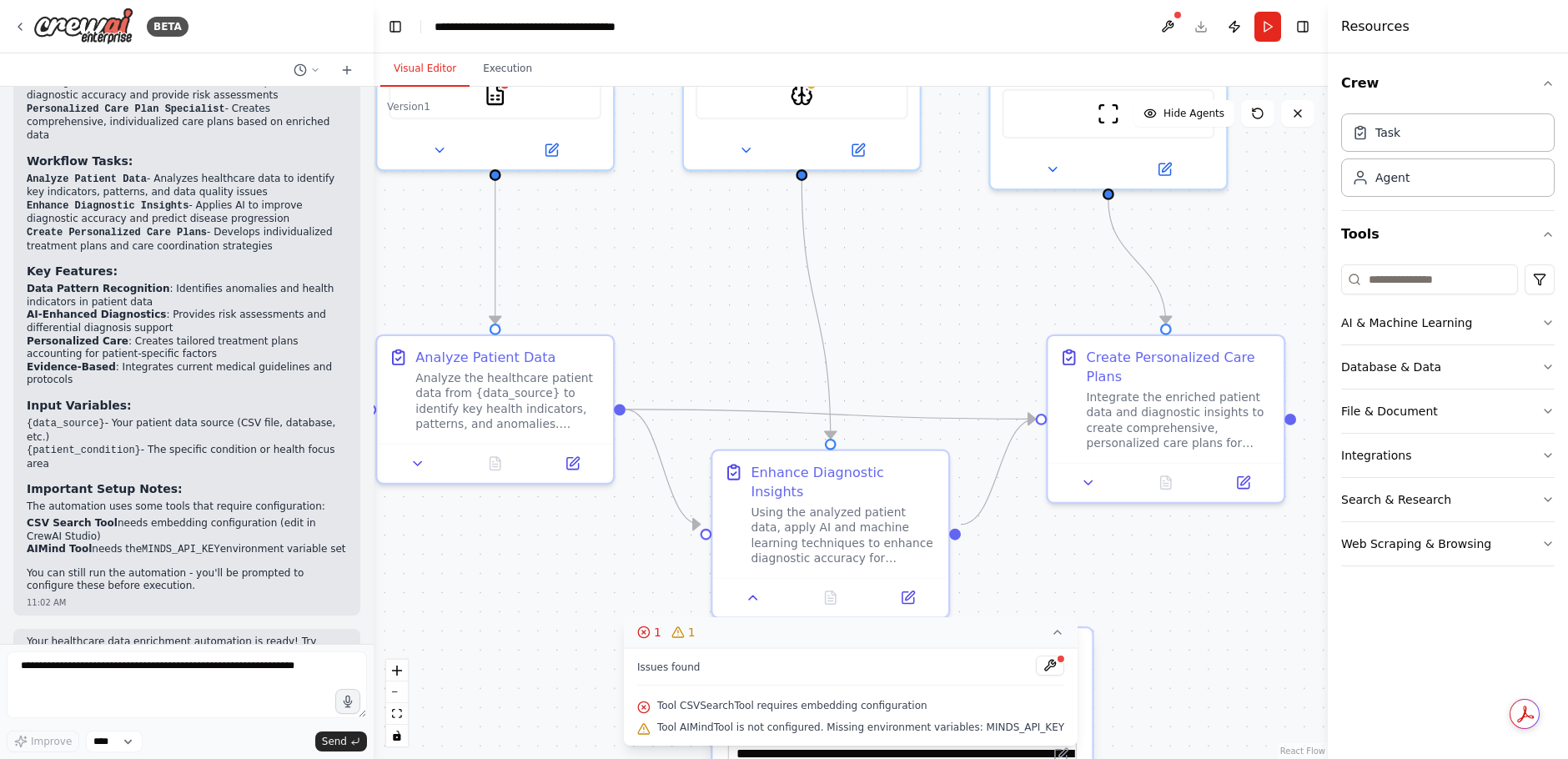
drag, startPoint x: 1204, startPoint y: 625, endPoint x: 1172, endPoint y: 585, distance: 51.2
click at [1195, 580] on div ".deletable-edge-delete-btn { width: 20px; height: 20px; border: 0px solid #ffff…" at bounding box center [851, 423] width 954 height 673
click at [417, 459] on icon at bounding box center [417, 461] width 8 height 4
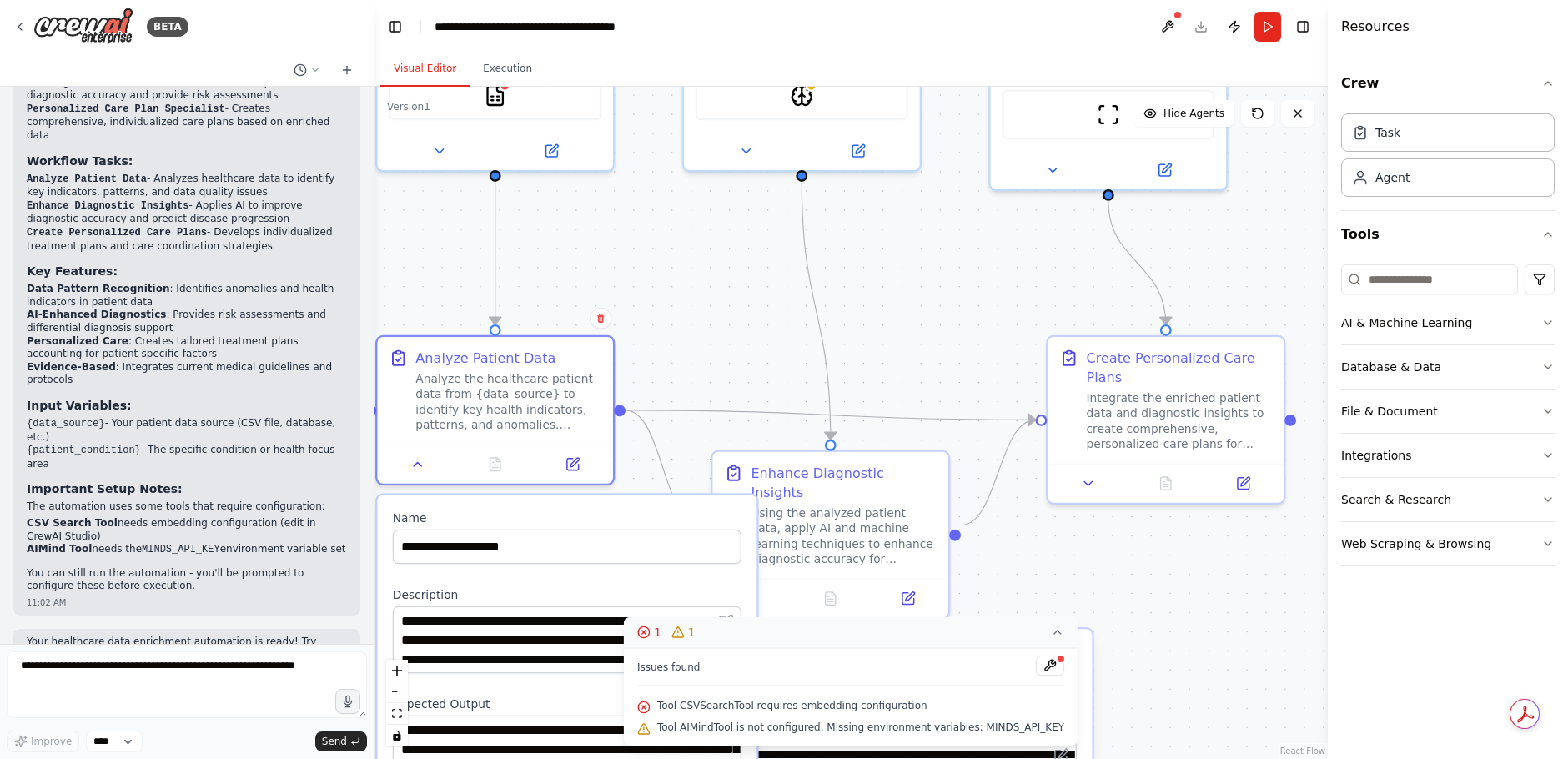
click at [1126, 576] on div ".deletable-edge-delete-btn { width: 20px; height: 20px; border: 0px solid #ffff…" at bounding box center [851, 423] width 954 height 673
click at [747, 587] on icon at bounding box center [753, 594] width 15 height 15
click at [1051, 630] on icon at bounding box center [1057, 632] width 13 height 13
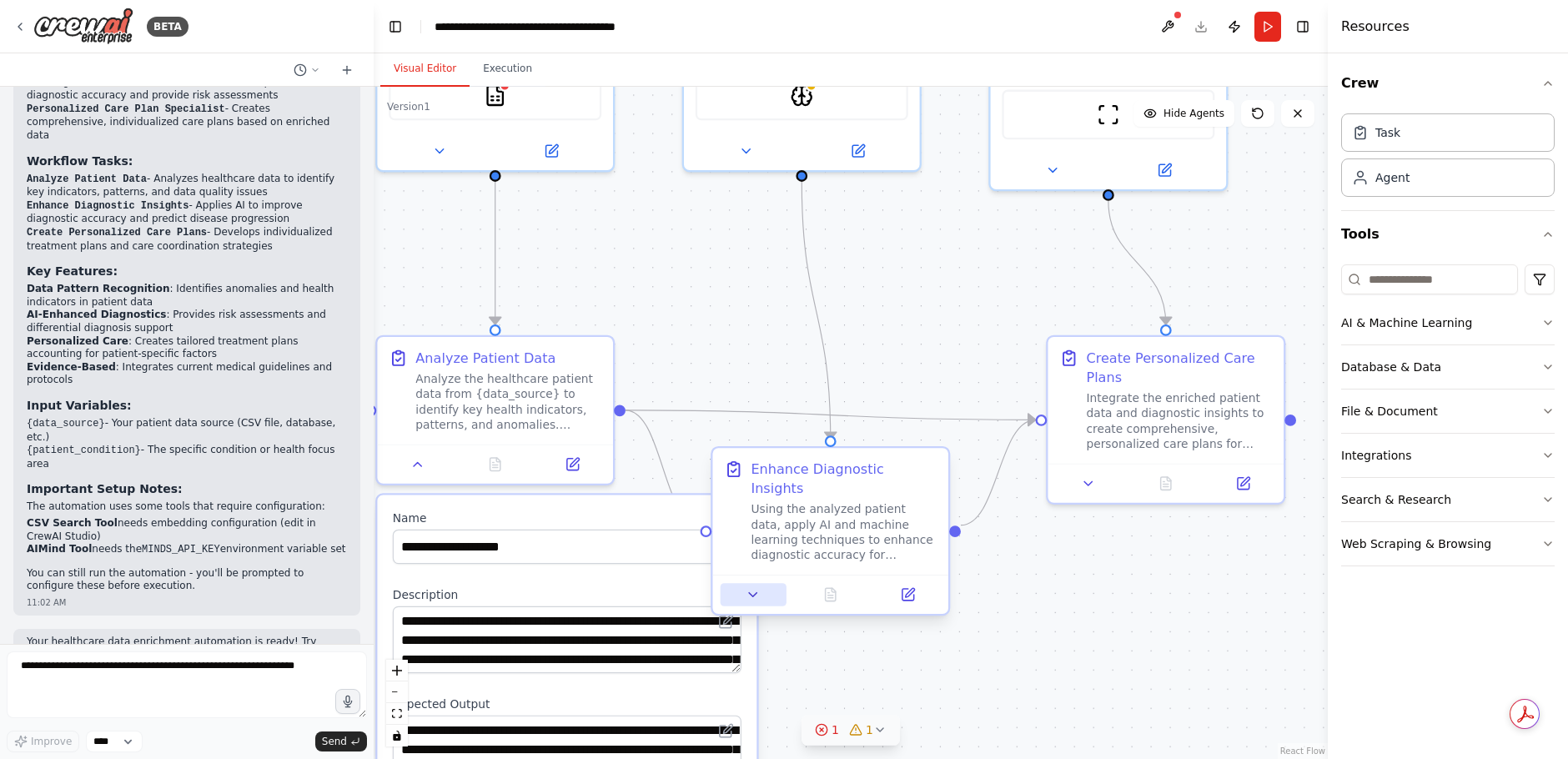
click at [750, 593] on icon at bounding box center [752, 595] width 8 height 4
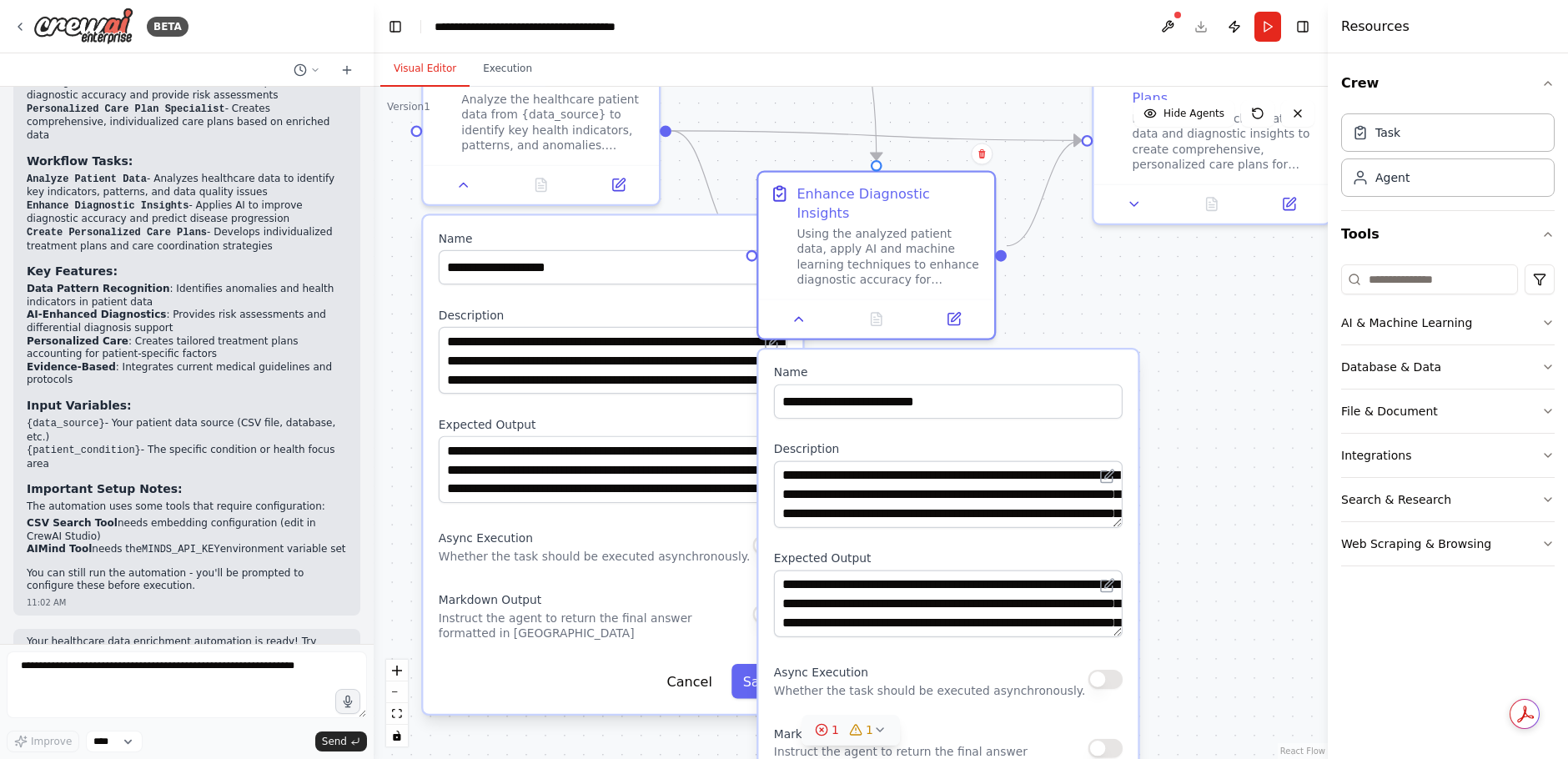
drag, startPoint x: 1204, startPoint y: 623, endPoint x: 1250, endPoint y: 344, distance: 282.8
click at [1250, 344] on div ".deletable-edge-delete-btn { width: 20px; height: 20px; border: 0px solid #ffff…" at bounding box center [851, 423] width 954 height 673
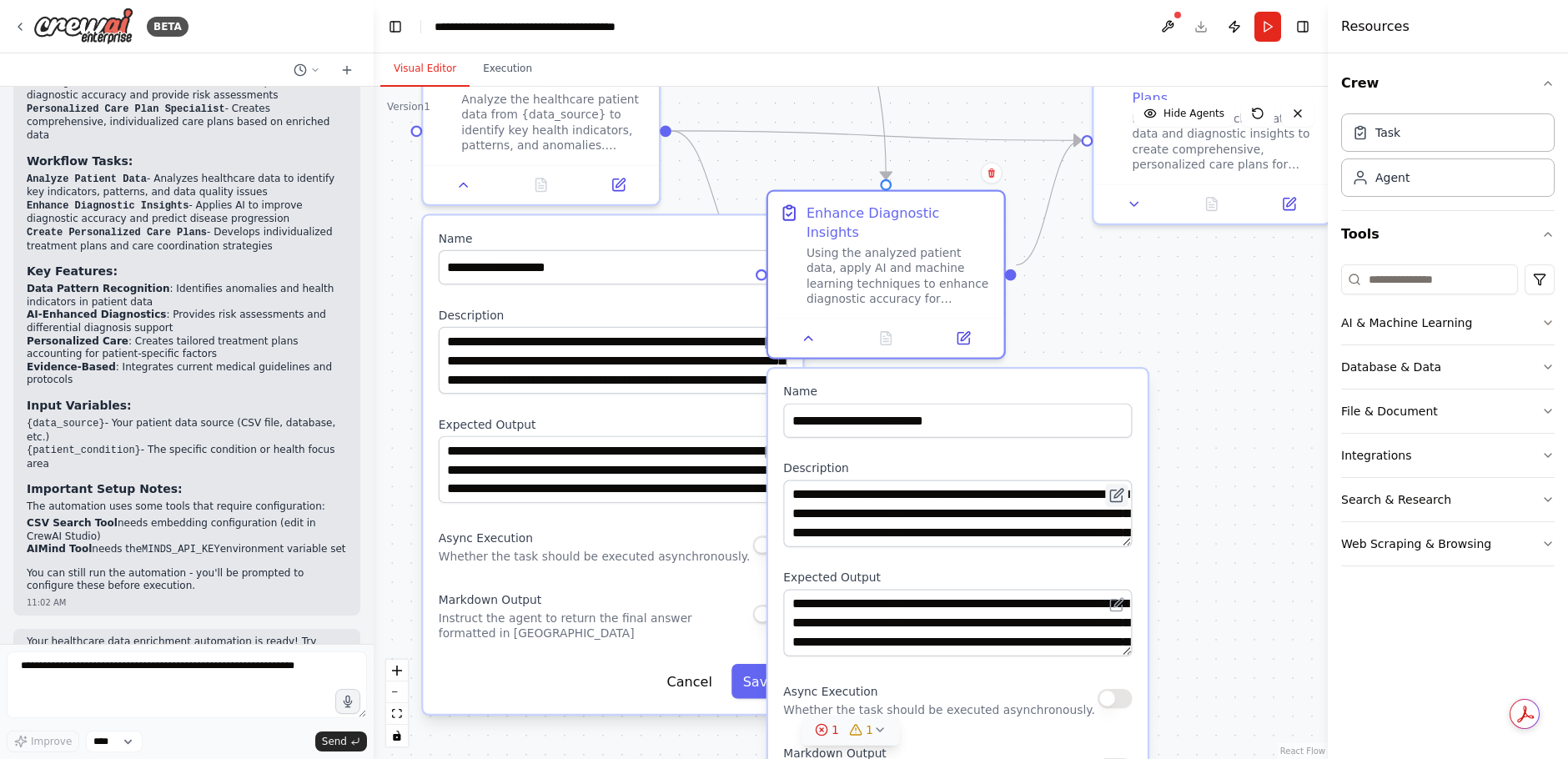
drag, startPoint x: 1114, startPoint y: 467, endPoint x: 1114, endPoint y: 484, distance: 17.0
click at [1114, 484] on button at bounding box center [1116, 495] width 23 height 23
click at [1224, 572] on div ".deletable-edge-delete-btn { width: 20px; height: 20px; border: 0px solid #ffff…" at bounding box center [851, 423] width 954 height 673
click at [801, 327] on icon at bounding box center [807, 334] width 15 height 15
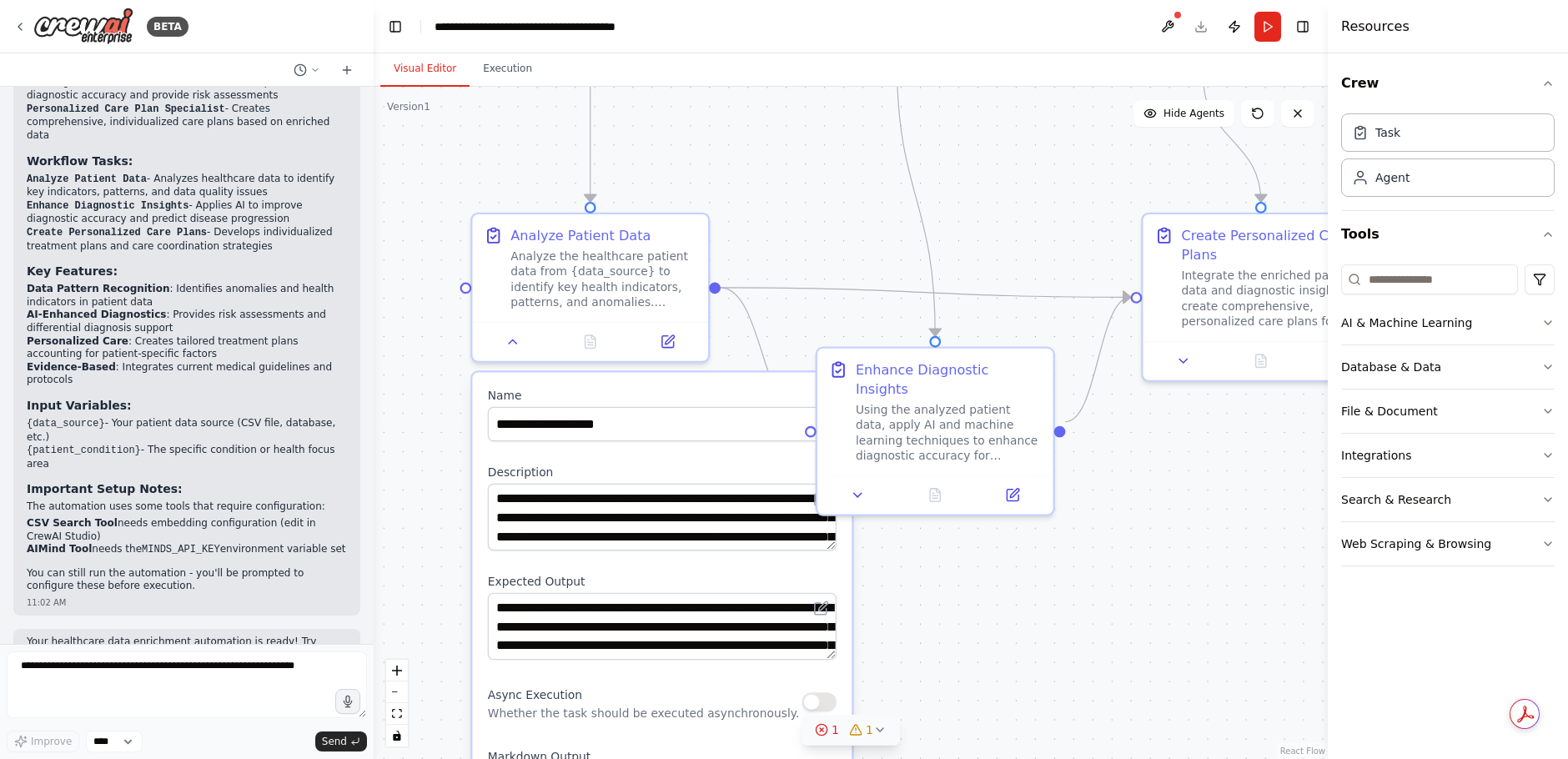
drag, startPoint x: 1082, startPoint y: 462, endPoint x: 1131, endPoint y: 618, distance: 163.5
click at [1131, 618] on div ".deletable-edge-delete-btn { width: 20px; height: 20px; border: 0px solid #ffff…" at bounding box center [851, 423] width 954 height 673
click at [504, 335] on button at bounding box center [513, 337] width 66 height 23
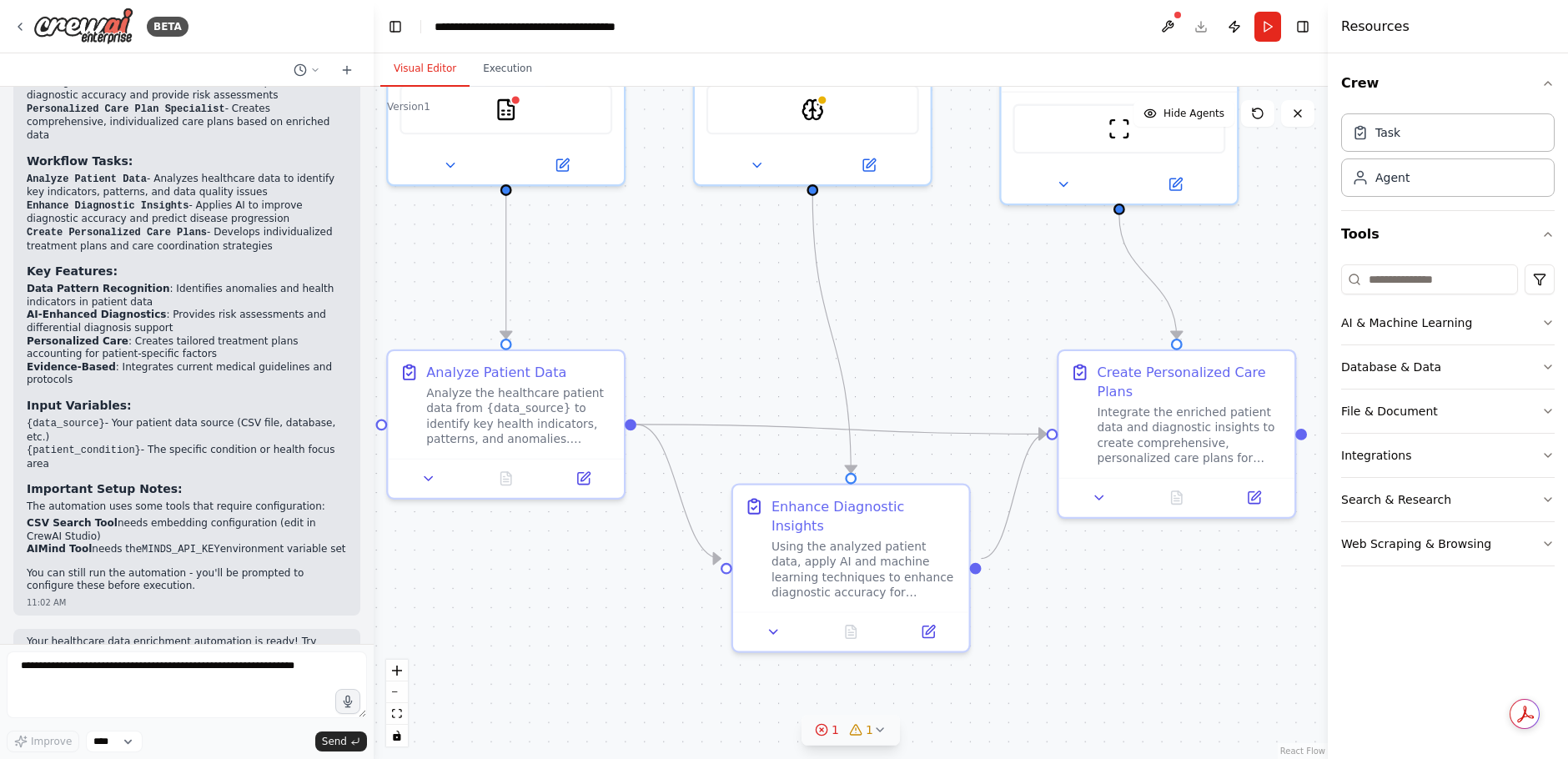
drag, startPoint x: 1057, startPoint y: 585, endPoint x: 973, endPoint y: 723, distance: 161.6
click at [973, 723] on div ".deletable-edge-delete-btn { width: 20px; height: 20px; border: 0px solid #ffff…" at bounding box center [851, 423] width 954 height 673
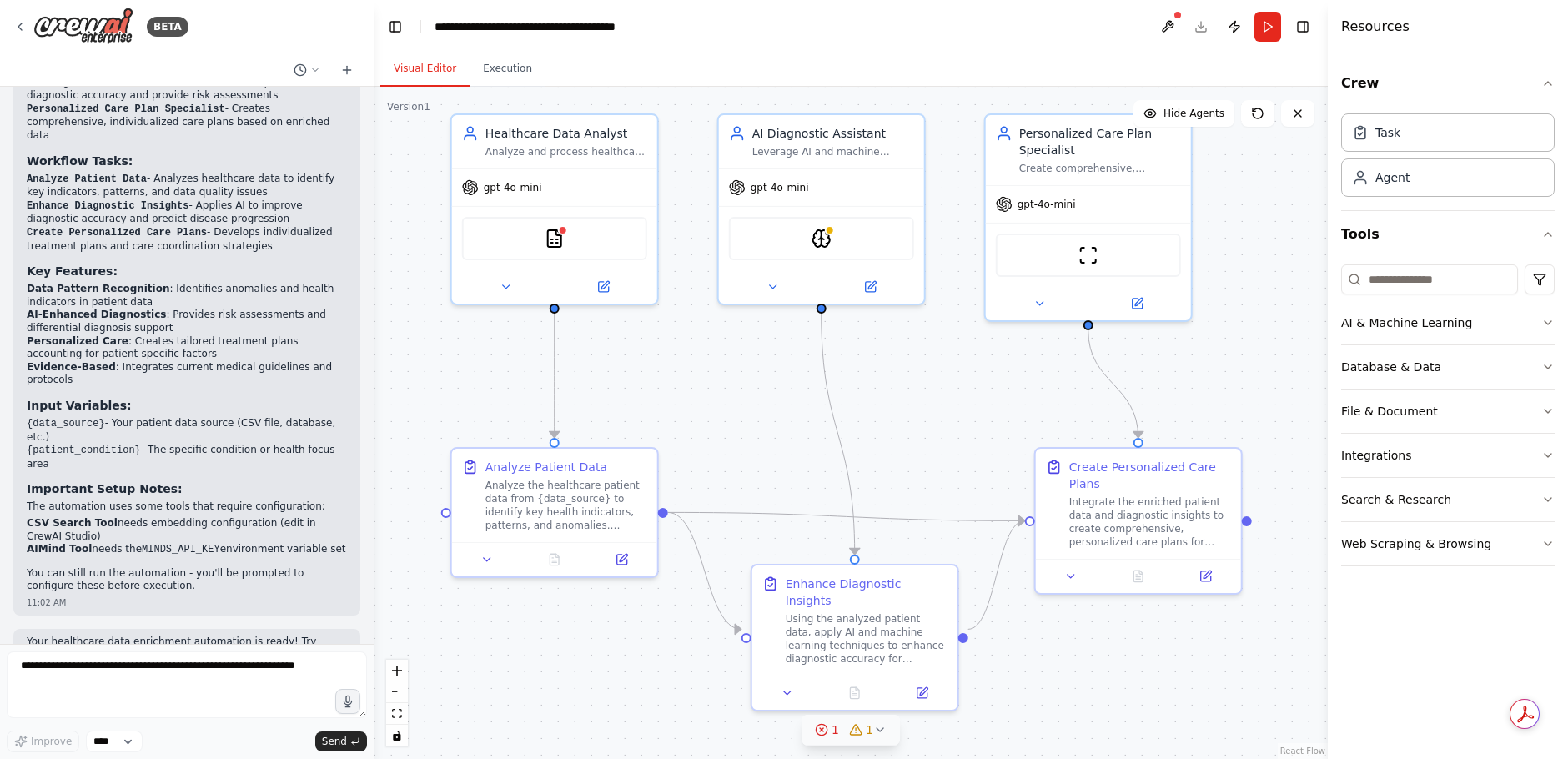
drag, startPoint x: 1080, startPoint y: 640, endPoint x: 1062, endPoint y: 697, distance: 59.8
click at [1062, 697] on div ".deletable-edge-delete-btn { width: 20px; height: 20px; border: 0px solid #ffff…" at bounding box center [851, 423] width 954 height 673
drag, startPoint x: 1541, startPoint y: 453, endPoint x: 1544, endPoint y: 464, distance: 11.4
click at [1541, 453] on icon "button" at bounding box center [1547, 455] width 13 height 13
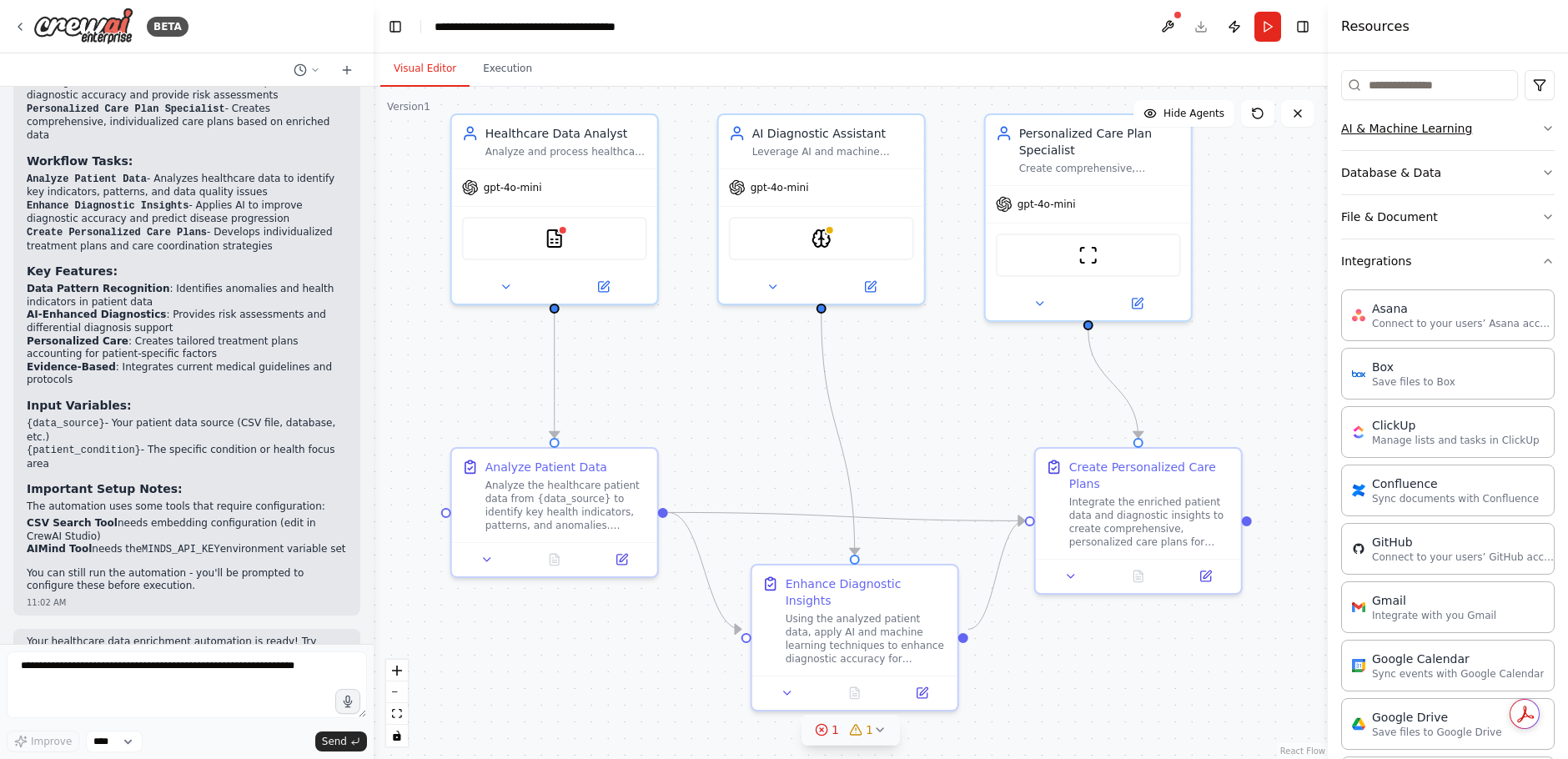
scroll to position [167, 0]
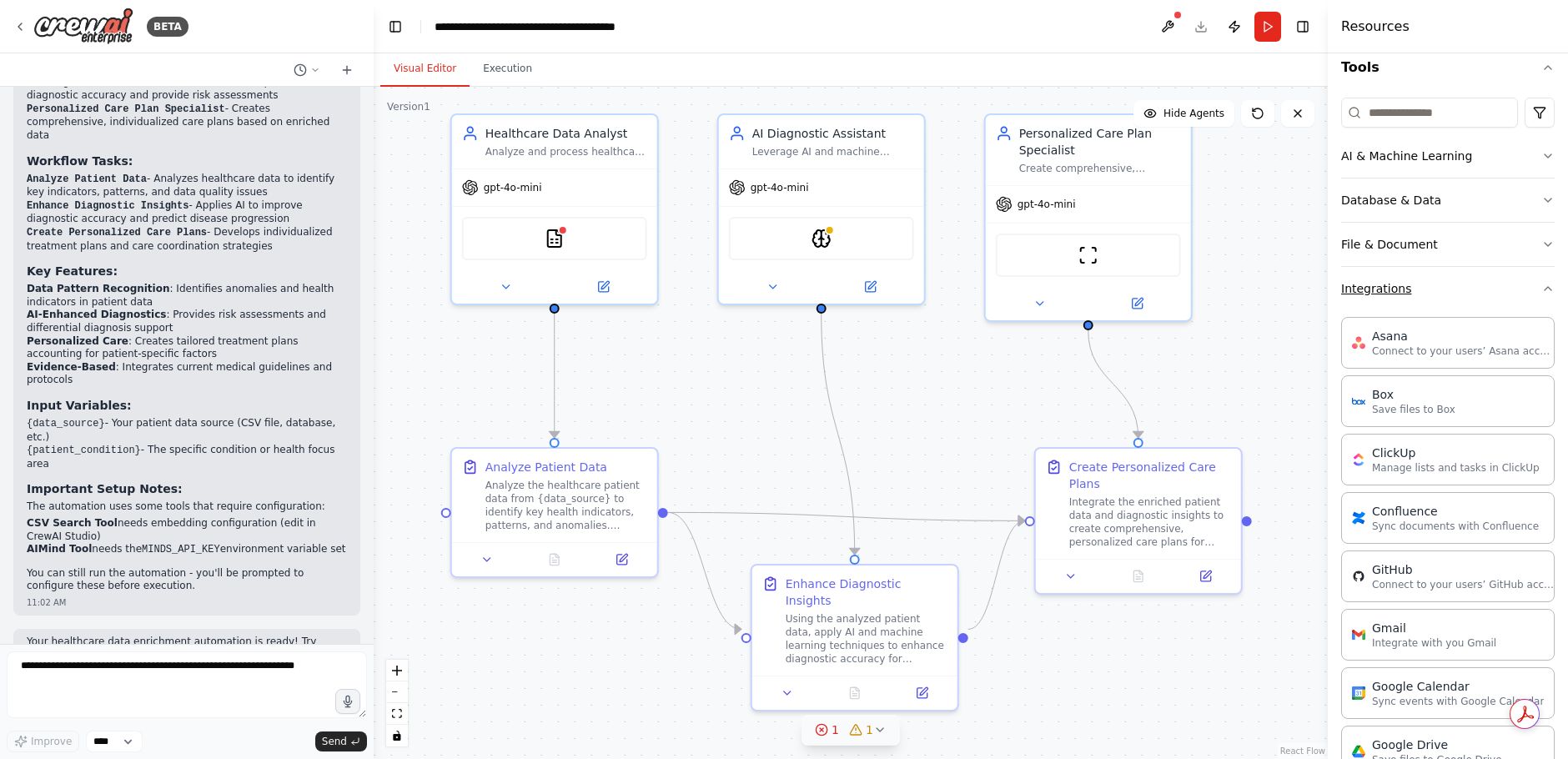
click at [1541, 288] on icon "button" at bounding box center [1547, 288] width 13 height 13
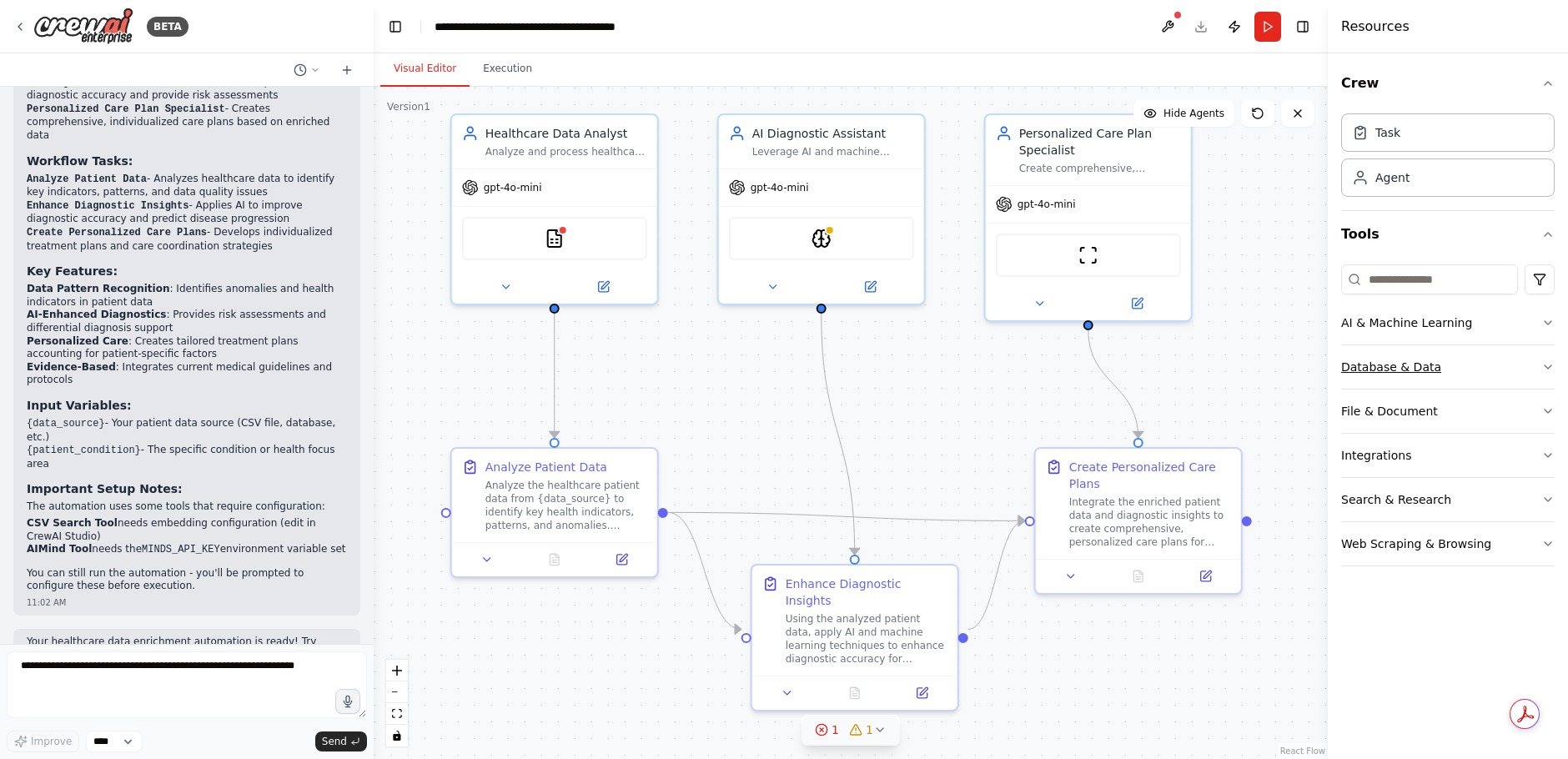
click at [1534, 360] on button "Database & Data" at bounding box center [1448, 367] width 214 height 43
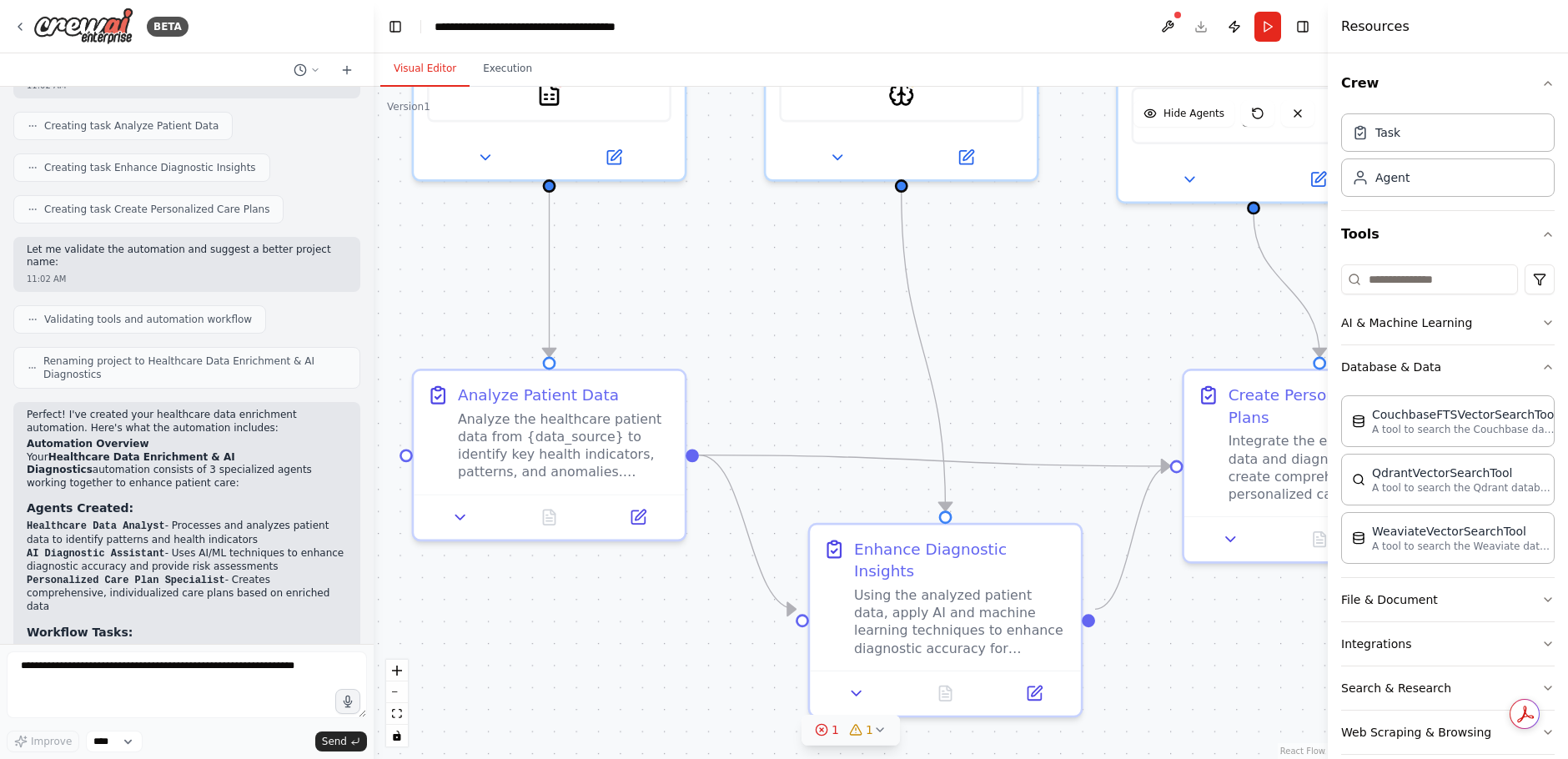
scroll to position [703, 0]
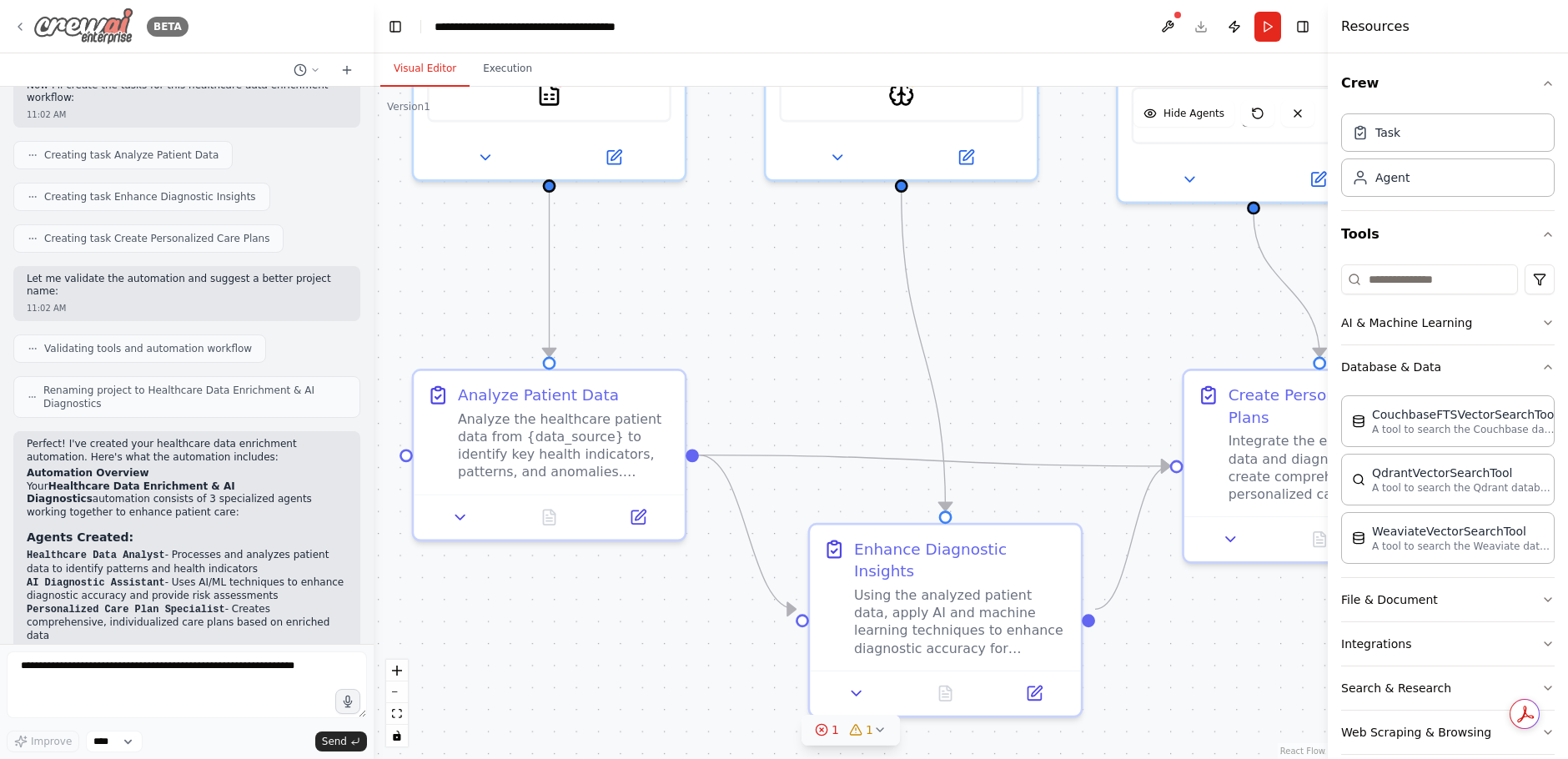
click at [17, 20] on icon at bounding box center [19, 26] width 13 height 13
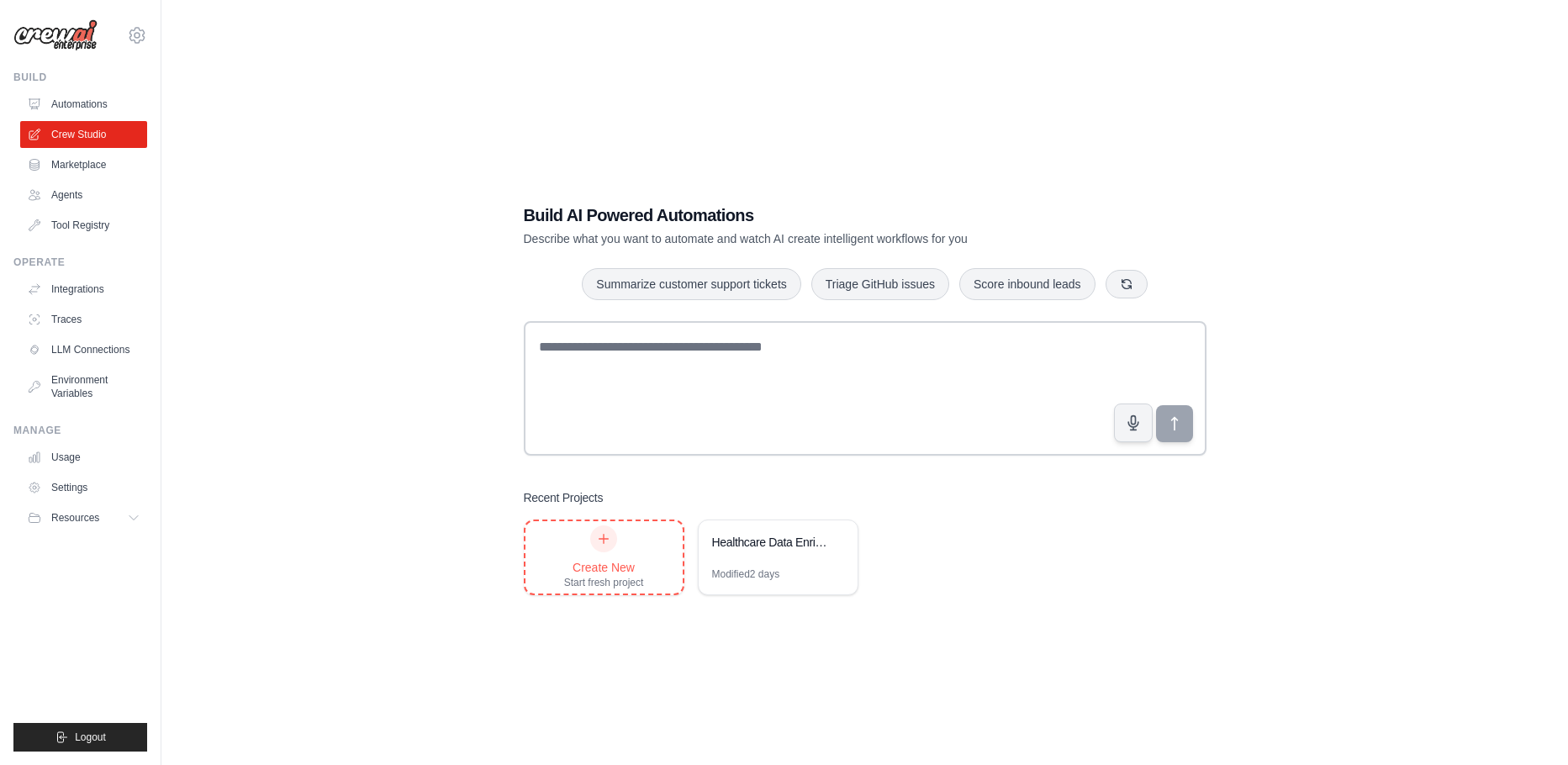
click at [607, 563] on div "Create New" at bounding box center [604, 567] width 80 height 17
click at [71, 155] on link "Marketplace" at bounding box center [85, 165] width 127 height 27
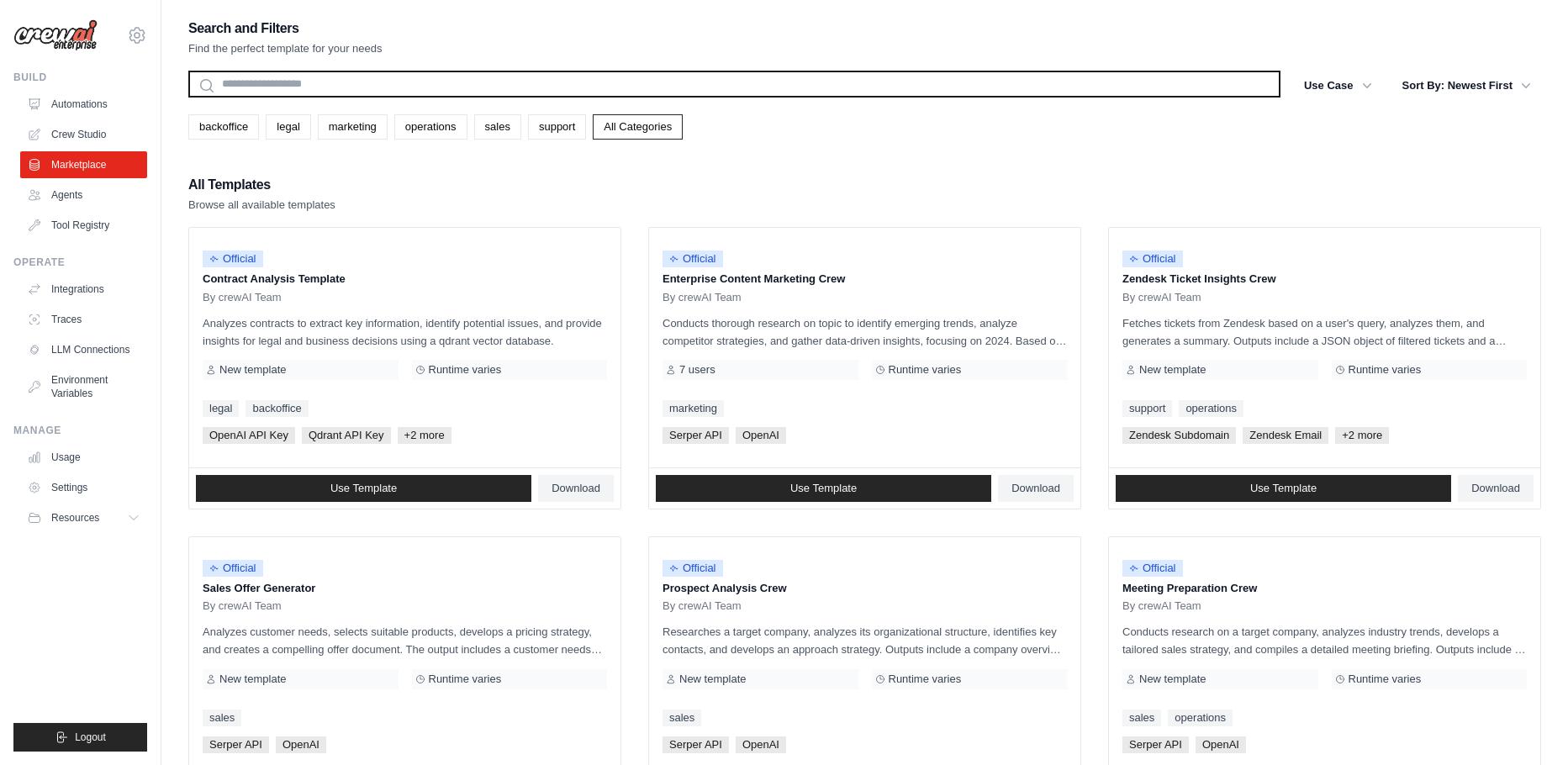
click at [413, 88] on input "text" at bounding box center [733, 84] width 1092 height 27
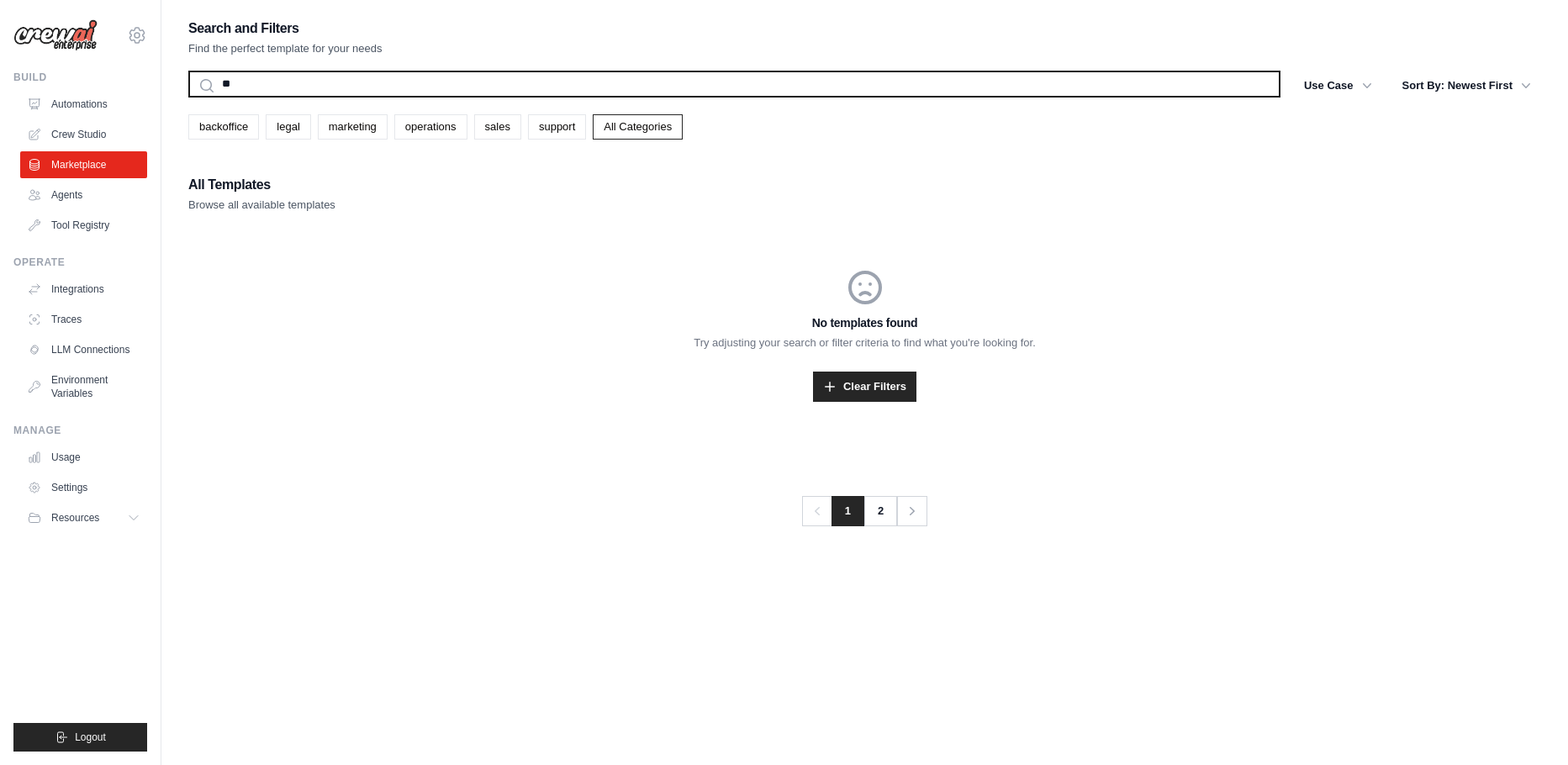
type input "*"
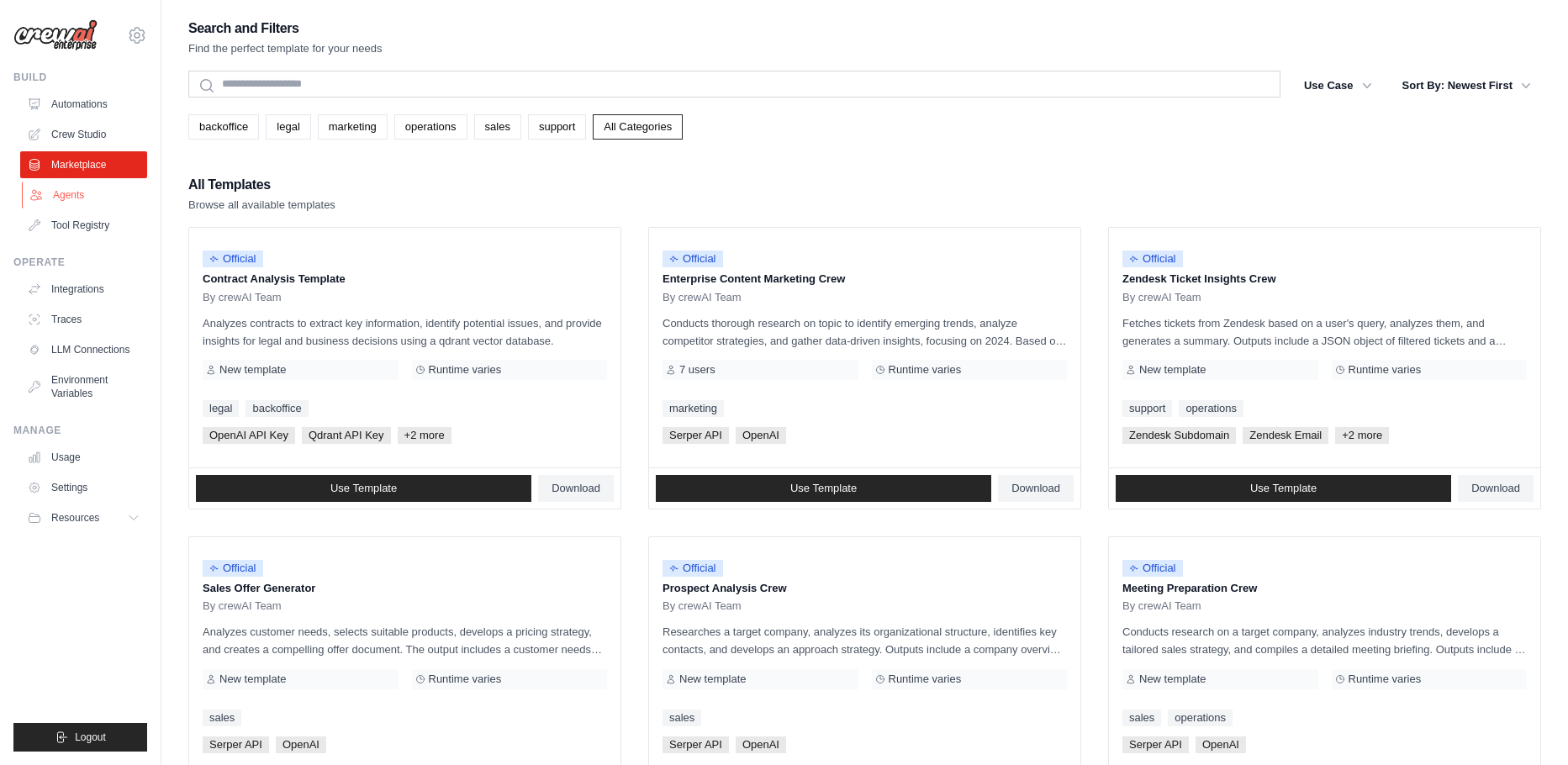
click at [73, 188] on link "Agents" at bounding box center [85, 194] width 127 height 27
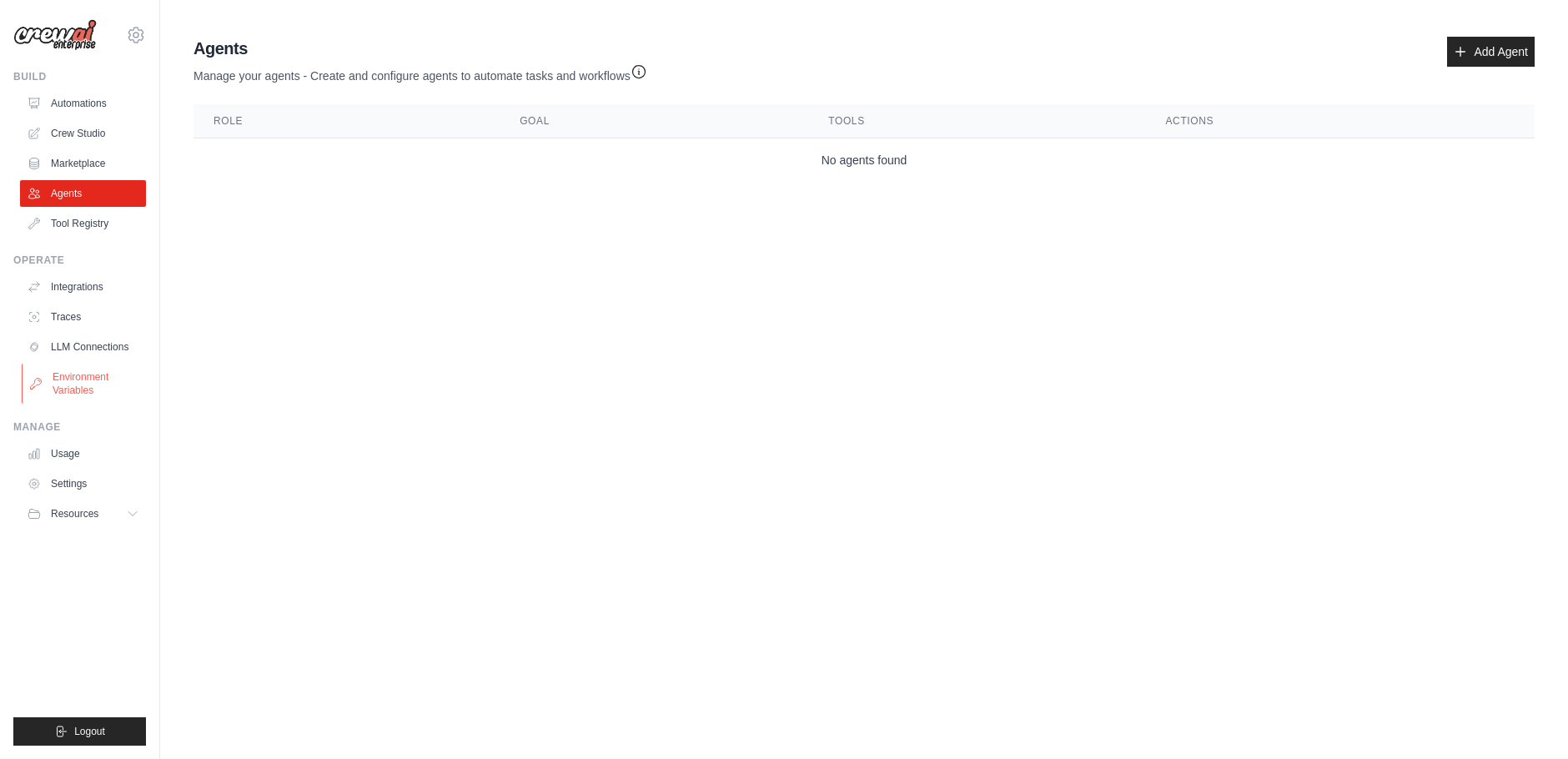
click at [87, 375] on link "Environment Variables" at bounding box center [85, 384] width 126 height 40
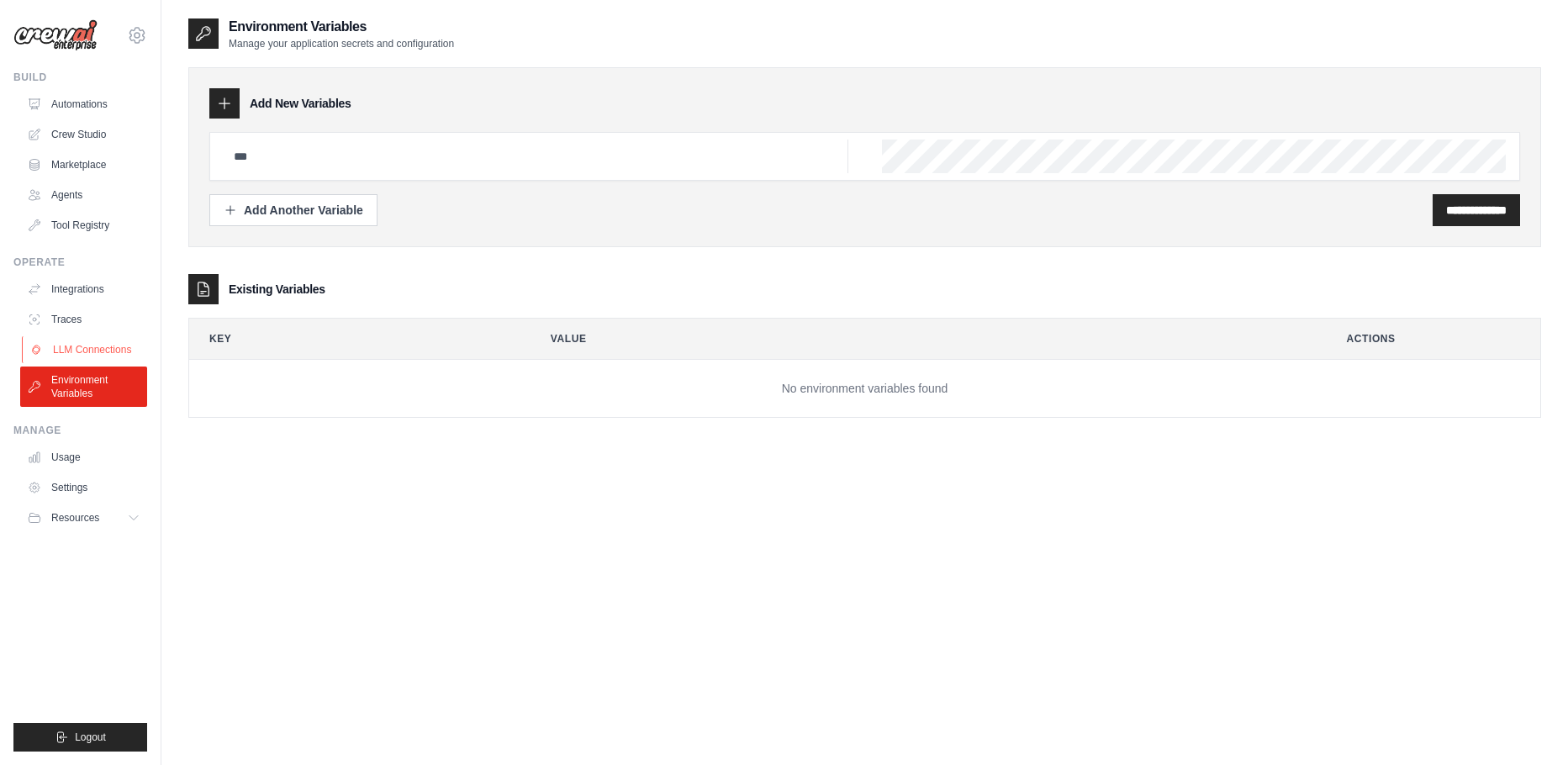
click at [91, 344] on link "LLM Connections" at bounding box center [85, 349] width 127 height 27
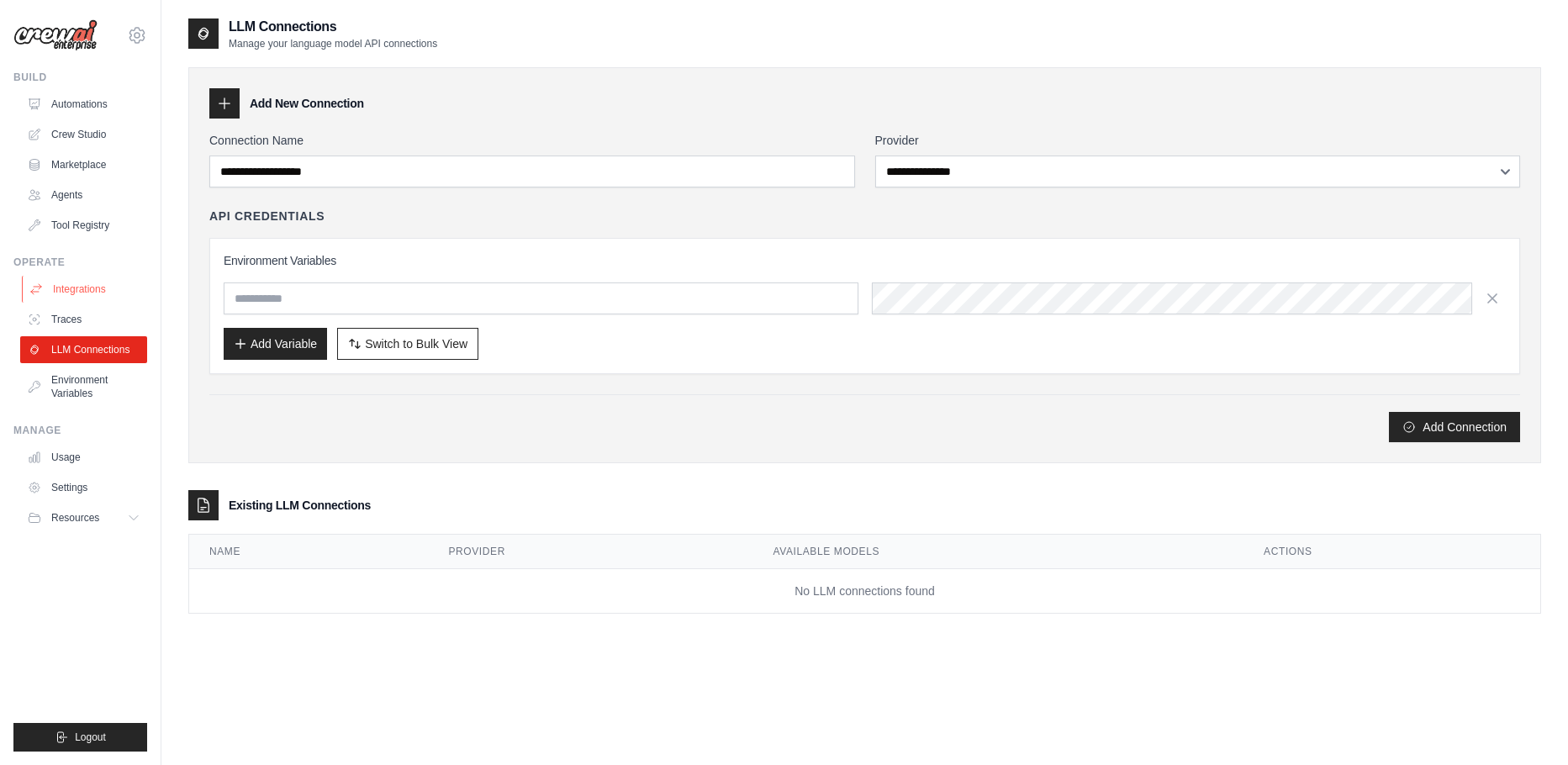
click at [87, 289] on link "Integrations" at bounding box center [85, 288] width 127 height 27
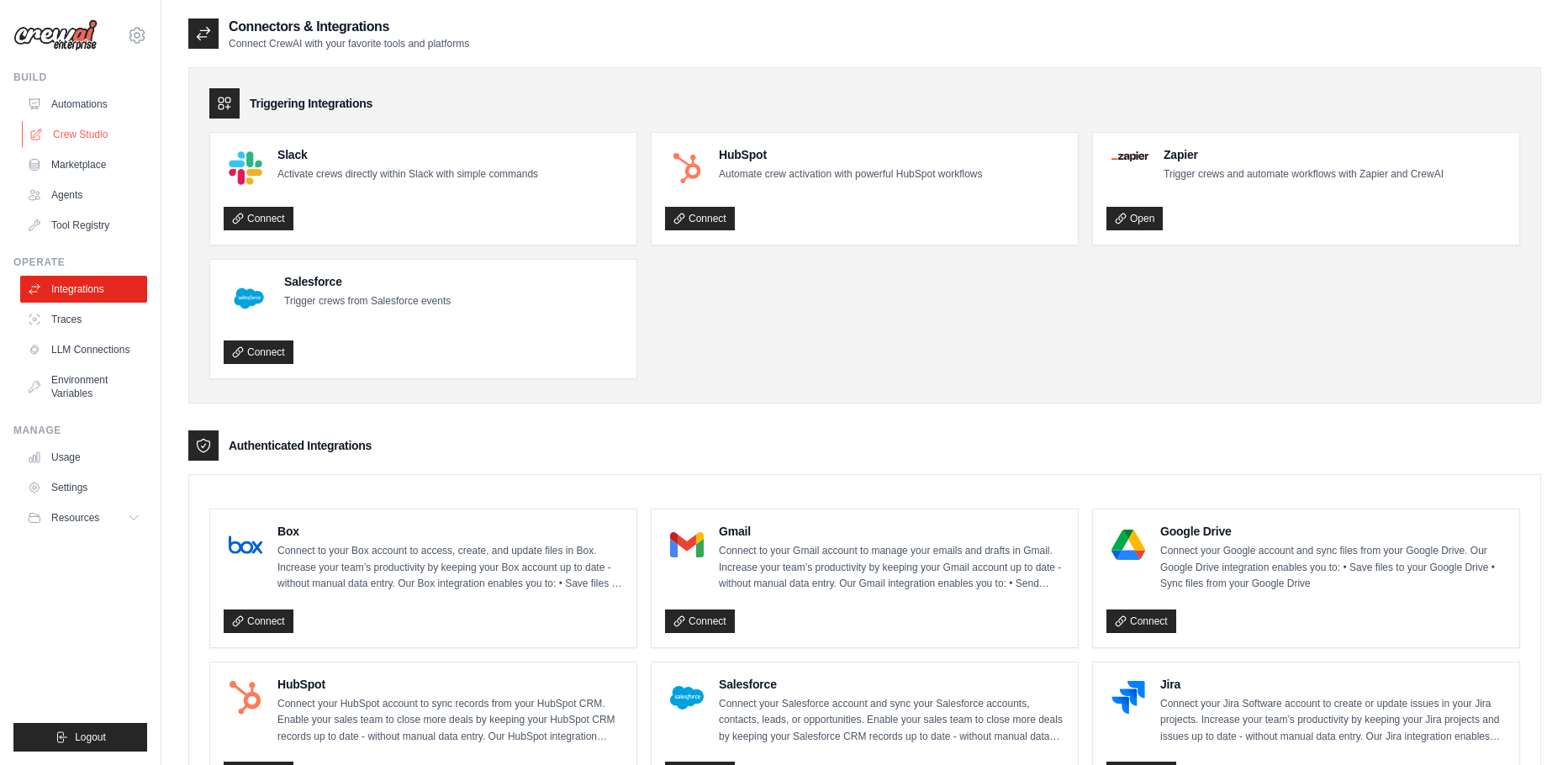
click at [78, 132] on link "Crew Studio" at bounding box center [85, 134] width 127 height 27
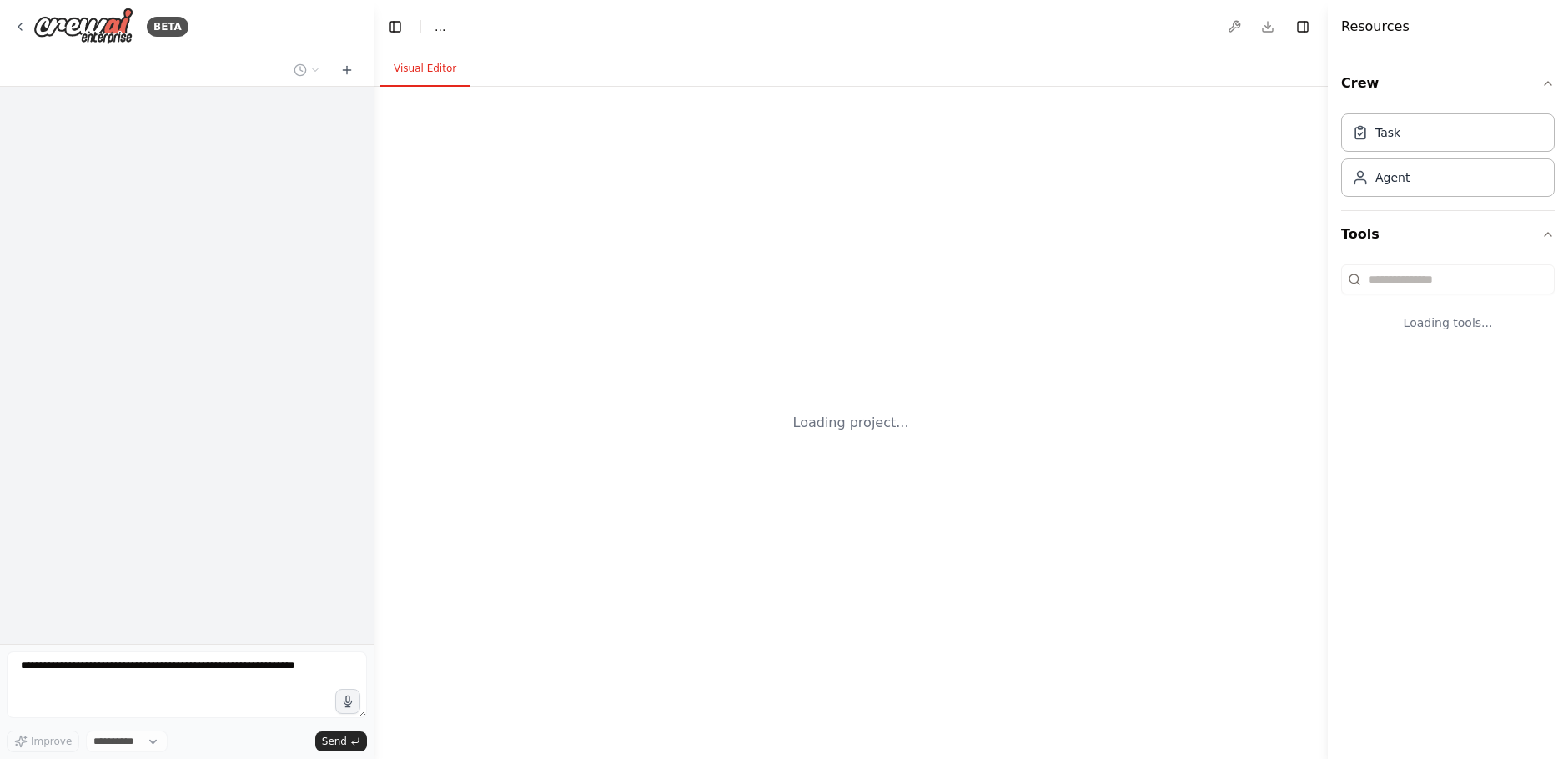
select select "****"
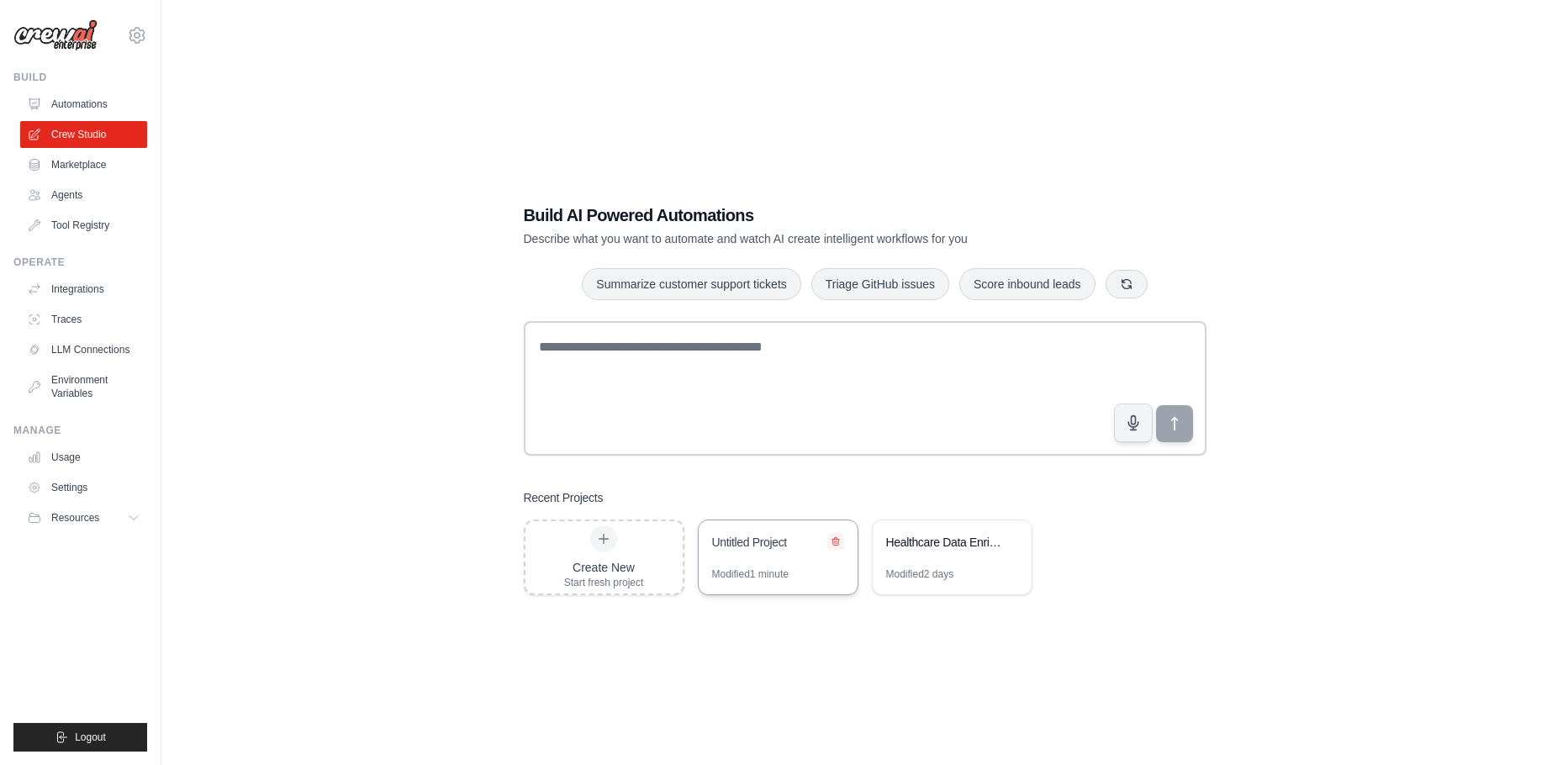
click at [835, 535] on button at bounding box center [835, 541] width 17 height 17
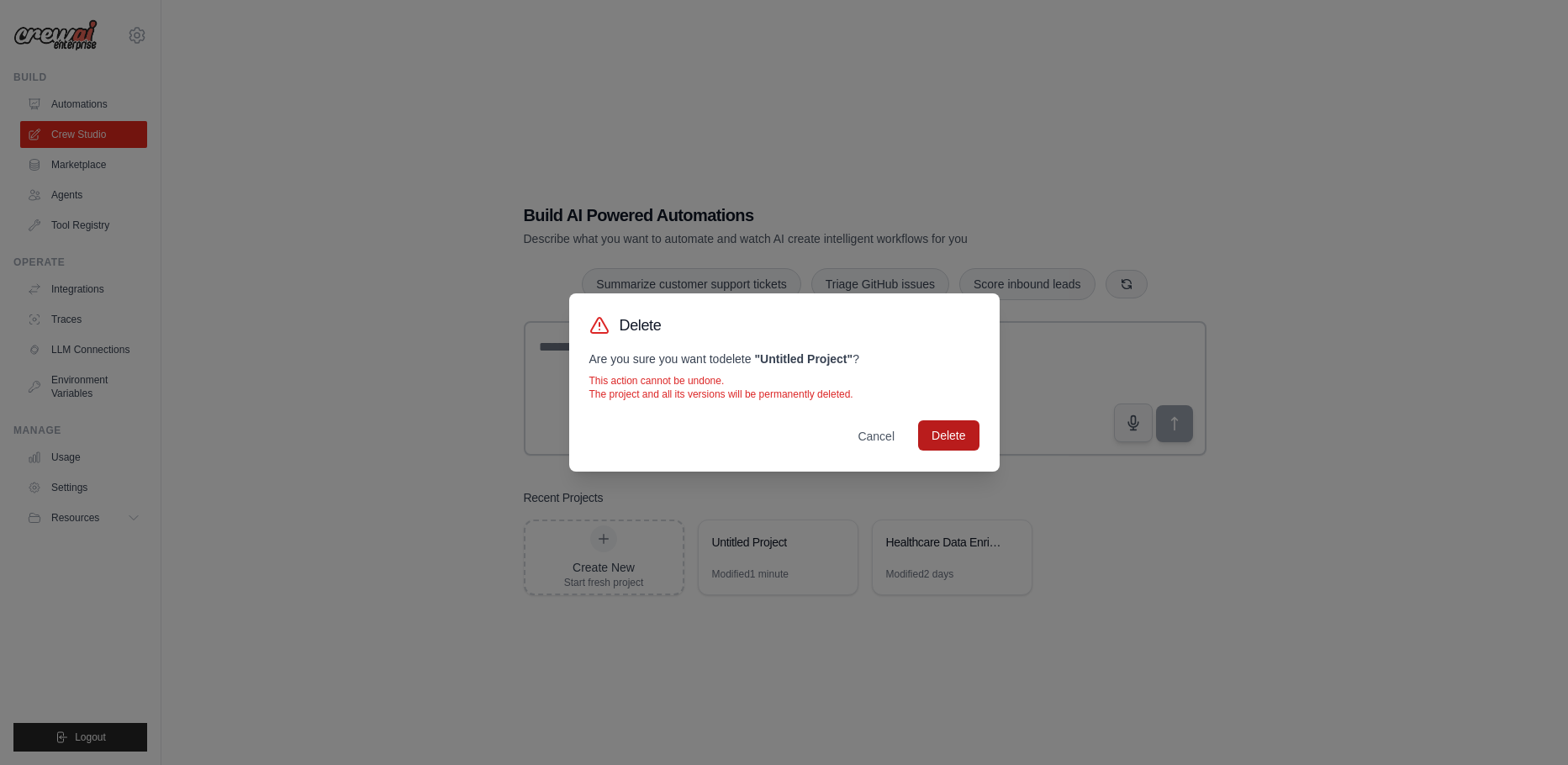
click at [938, 433] on button "Delete" at bounding box center [948, 435] width 60 height 30
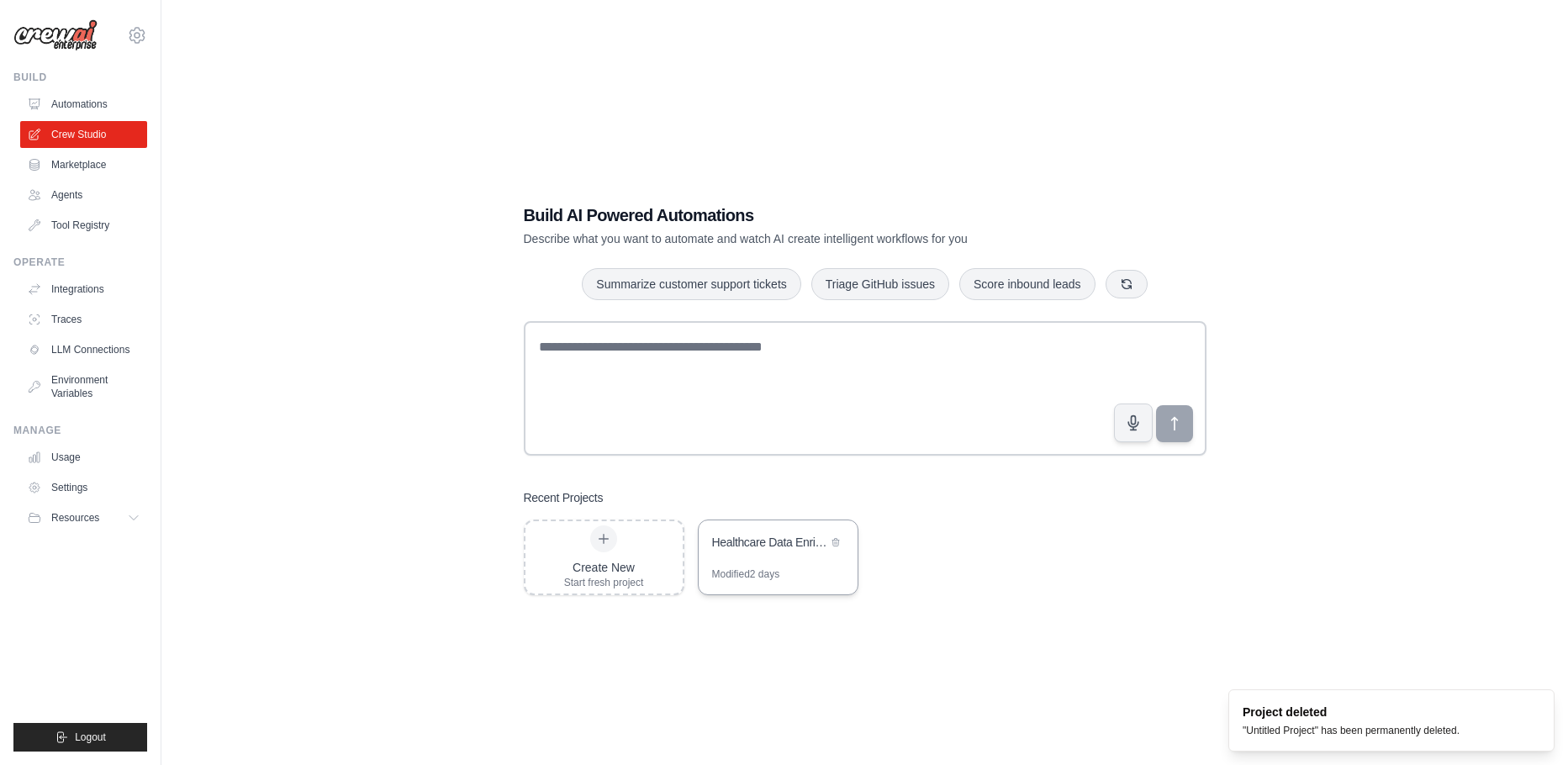
click at [791, 563] on div "Healthcare Data Enrichment & AI Diagnostics" at bounding box center [778, 544] width 159 height 47
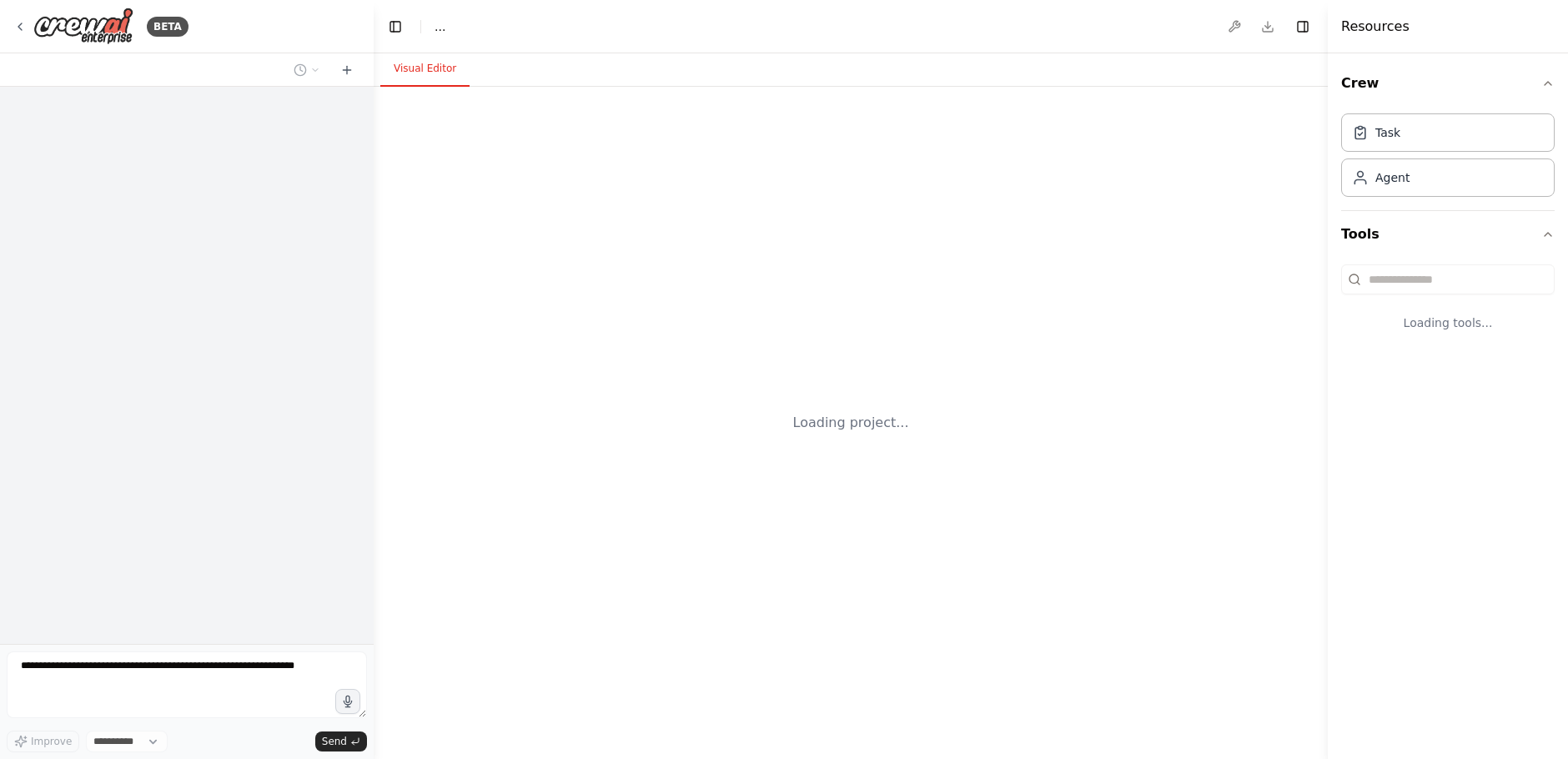
select select "****"
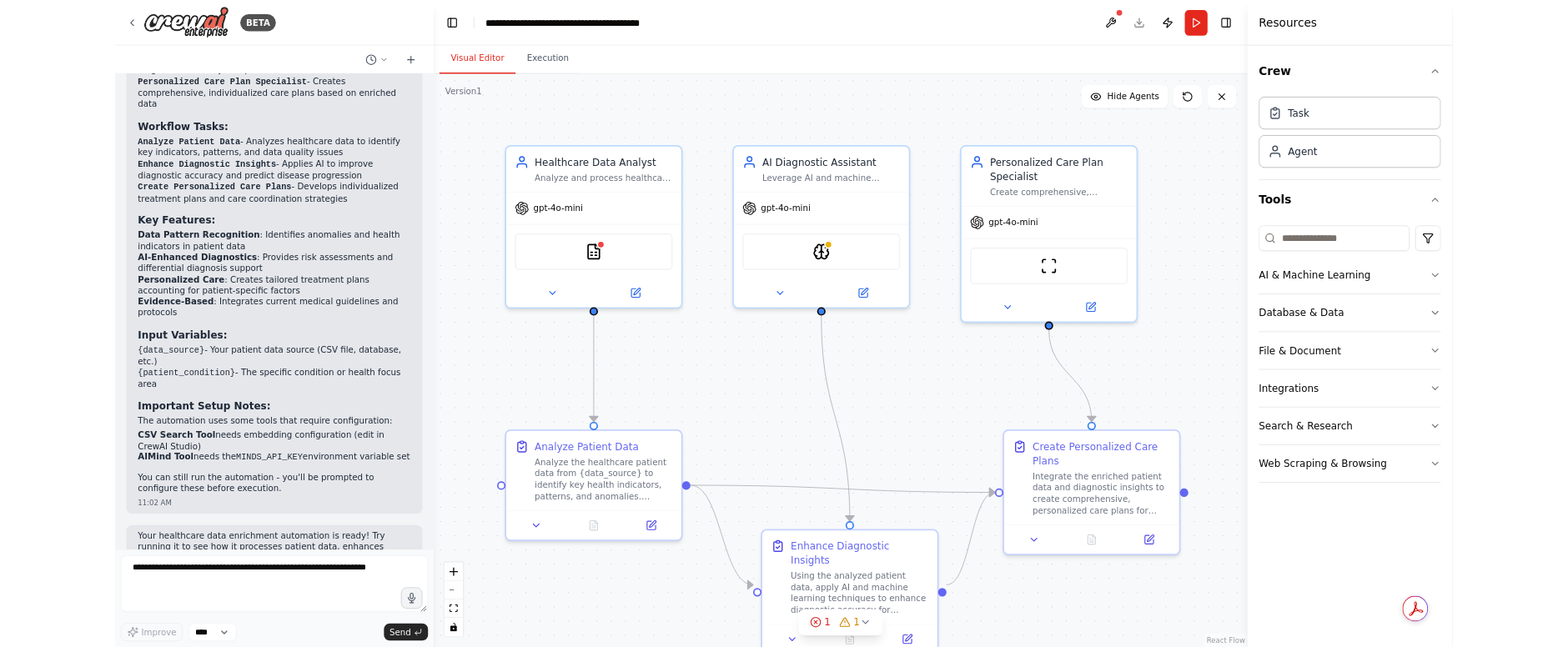
scroll to position [1202, 0]
